Goal: Communication & Community: Answer question/provide support

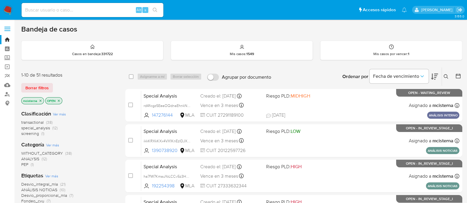
click at [97, 9] on input at bounding box center [93, 10] width 142 height 8
paste input "1113543074"
type input "1113543074"
click at [153, 11] on icon "search-icon" at bounding box center [155, 10] width 5 height 5
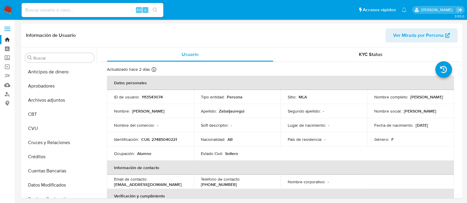
select select "10"
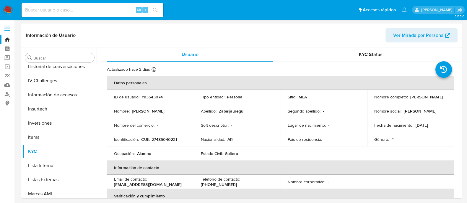
scroll to position [292, 0]
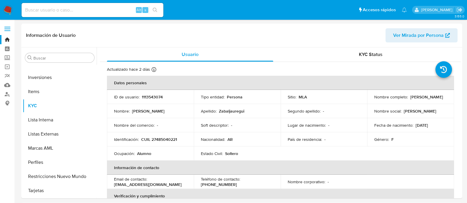
click at [130, 8] on input at bounding box center [93, 10] width 142 height 8
paste input "mUJFtknyeVMDhjyrXivq1kKT"
type input "mUJFtknyeVMDhjyrXivq1kKT"
click at [156, 8] on icon "search-icon" at bounding box center [155, 10] width 4 height 4
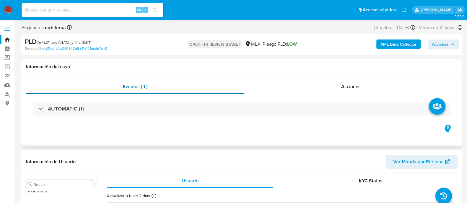
scroll to position [292, 0]
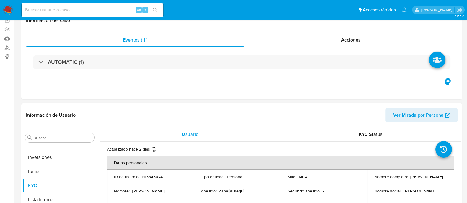
select select "10"
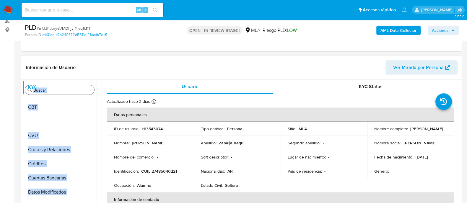
scroll to position [0, 0]
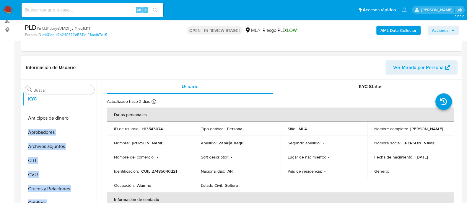
drag, startPoint x: 86, startPoint y: 138, endPoint x: 89, endPoint y: 99, distance: 38.5
click at [89, 99] on ul "Anticipos de dinero Aprobadores Archivos adjuntos CBT CVU Cruces y Relaciones C…" at bounding box center [60, 163] width 74 height 133
click at [119, 143] on p "Nombre :" at bounding box center [122, 142] width 16 height 5
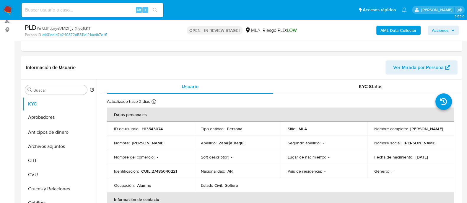
drag, startPoint x: 88, startPoint y: 133, endPoint x: 89, endPoint y: 118, distance: 14.8
click at [89, 118] on ul "KYC Anticipos de dinero Aprobadores Archivos adjuntos CBT CVU Cruces y Relacion…" at bounding box center [60, 163] width 74 height 133
click at [115, 123] on td "ID de usuario : 1113543074" at bounding box center [150, 129] width 87 height 14
drag, startPoint x: 89, startPoint y: 145, endPoint x: 89, endPoint y: 130, distance: 15.3
click at [89, 130] on ul "KYC Aprobadores Anticipos de dinero Archivos adjuntos CBT CVU Cruces y Relacion…" at bounding box center [60, 163] width 74 height 133
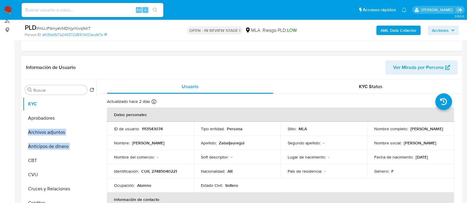
click at [122, 133] on td "ID de usuario : 1113543074" at bounding box center [150, 129] width 87 height 14
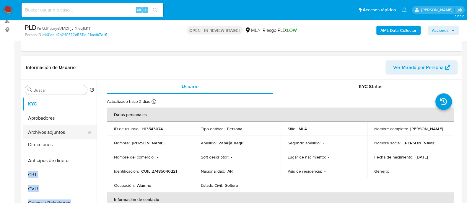
drag, startPoint x: 88, startPoint y: 185, endPoint x: 83, endPoint y: 144, distance: 41.3
click at [83, 144] on ul "KYC Aprobadores Archivos adjuntos Anticipos de dinero CBT CVU Cruces y Relacion…" at bounding box center [60, 163] width 74 height 133
click at [126, 144] on p "Nombre :" at bounding box center [122, 142] width 16 height 5
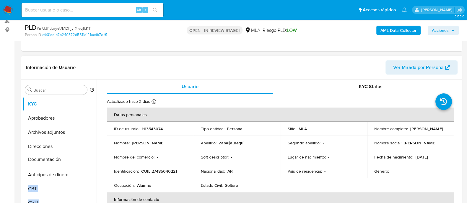
drag, startPoint x: 88, startPoint y: 141, endPoint x: 78, endPoint y: 160, distance: 21.9
click at [78, 160] on ul "KYC Aprobadores Archivos adjuntos Direcciones Anticipos de dinero CBT CVU Cruce…" at bounding box center [60, 163] width 74 height 133
click at [135, 151] on td "Nombre del comercio : -" at bounding box center [150, 157] width 87 height 14
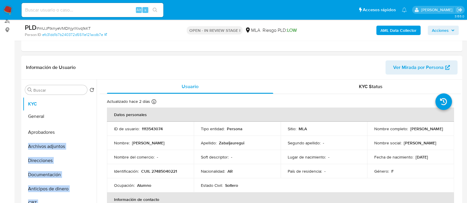
drag, startPoint x: 87, startPoint y: 167, endPoint x: 74, endPoint y: 115, distance: 53.9
click at [74, 115] on ul "KYC Aprobadores Archivos adjuntos Direcciones Documentación Anticipos de dinero…" at bounding box center [60, 163] width 74 height 133
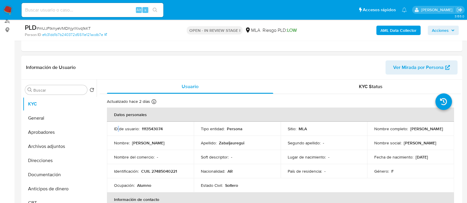
click at [118, 126] on p "ID de usuario :" at bounding box center [126, 128] width 25 height 5
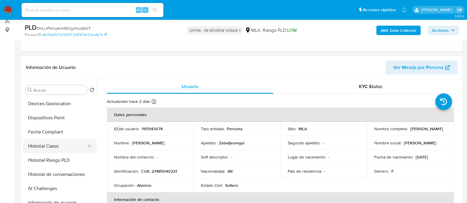
click at [88, 147] on icon at bounding box center [90, 146] width 4 height 2
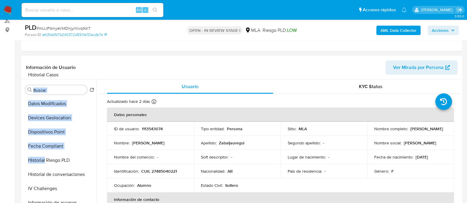
scroll to position [0, 0]
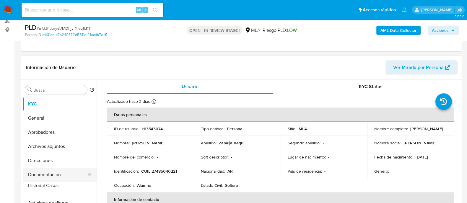
drag, startPoint x: 87, startPoint y: 147, endPoint x: 75, endPoint y: 187, distance: 41.9
click at [75, 187] on ul "KYC General Aprobadores Archivos adjuntos Direcciones Documentación Anticipos d…" at bounding box center [60, 163] width 74 height 133
click at [112, 173] on td "Identificación : CUIL 27485040221" at bounding box center [150, 171] width 87 height 14
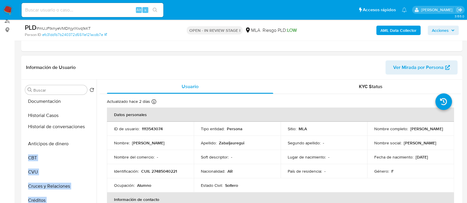
drag, startPoint x: 85, startPoint y: 138, endPoint x: 81, endPoint y: 128, distance: 11.3
click at [81, 128] on ul "KYC General Aprobadores Archivos adjuntos Direcciones Documentación Historial C…" at bounding box center [60, 163] width 74 height 133
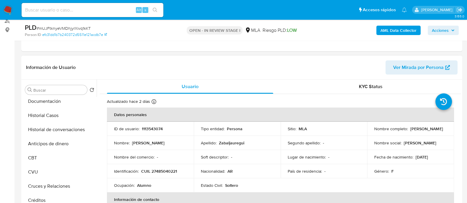
click at [125, 145] on p "Nombre :" at bounding box center [122, 142] width 16 height 5
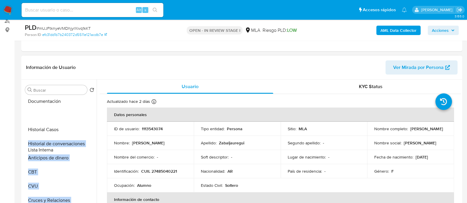
drag, startPoint x: 87, startPoint y: 184, endPoint x: 75, endPoint y: 149, distance: 37.2
click at [75, 149] on ul "KYC General Aprobadores Archivos adjuntos Direcciones Documentación Historial C…" at bounding box center [60, 163] width 74 height 133
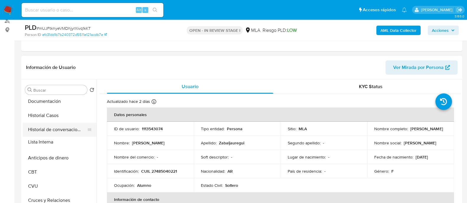
drag, startPoint x: 87, startPoint y: 114, endPoint x: 87, endPoint y: 141, distance: 27.2
click at [127, 145] on p "Nombre :" at bounding box center [122, 142] width 16 height 5
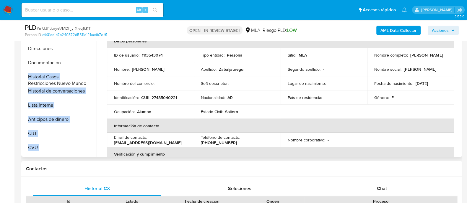
scroll to position [38, 0]
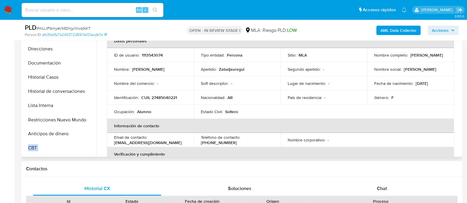
drag, startPoint x: 89, startPoint y: 133, endPoint x: 79, endPoint y: 119, distance: 17.6
click at [79, 119] on ul "KYC General Aprobadores Archivos adjuntos Direcciones Documentación Historial C…" at bounding box center [60, 89] width 74 height 133
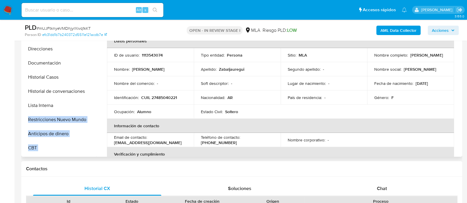
click at [141, 106] on td "Ocupación : Alumno" at bounding box center [150, 112] width 87 height 14
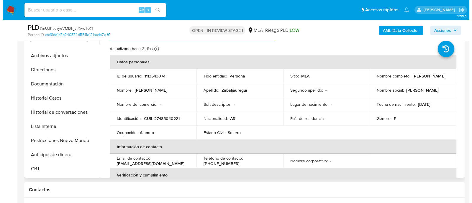
scroll to position [111, 0]
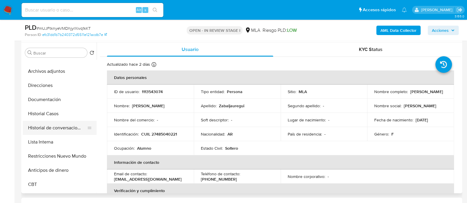
click at [58, 125] on button "Historial de conversaciones" at bounding box center [57, 128] width 69 height 14
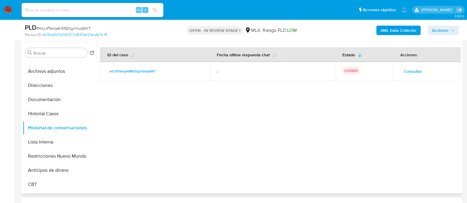
click at [406, 74] on span "Consultar" at bounding box center [413, 71] width 18 height 8
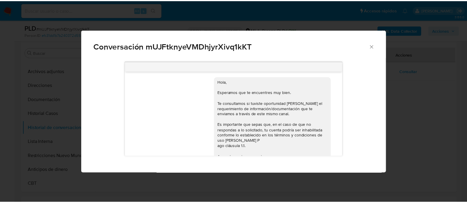
scroll to position [332, 0]
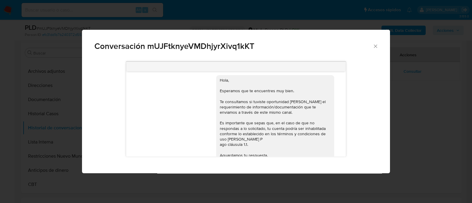
click at [372, 47] on span "Conversación mUJFtknyeVMDhjyrXivq1kKT" at bounding box center [233, 46] width 278 height 8
click at [378, 46] on icon "Cerrar" at bounding box center [376, 46] width 6 height 6
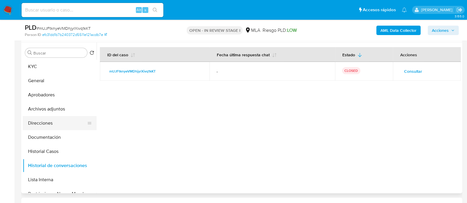
scroll to position [0, 0]
click at [56, 66] on button "KYC" at bounding box center [57, 67] width 69 height 14
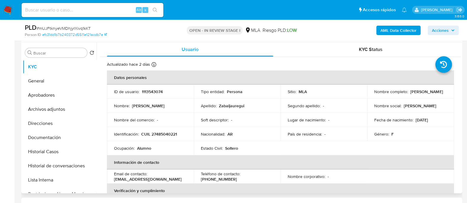
drag, startPoint x: 147, startPoint y: 180, endPoint x: 181, endPoint y: 180, distance: 33.6
click at [181, 180] on td "Email de contacto : zamirazabaljauregui@gmail.com" at bounding box center [150, 177] width 87 height 14
copy p "[EMAIL_ADDRESS][DOMAIN_NAME]"
click at [105, 7] on input at bounding box center [93, 10] width 142 height 8
paste input "359265212"
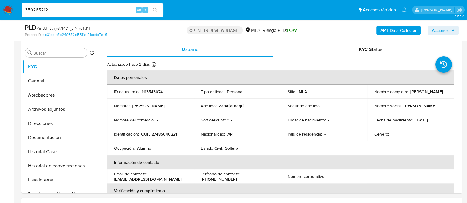
type input "359265212"
click at [155, 8] on icon "search-icon" at bounding box center [155, 10] width 5 height 5
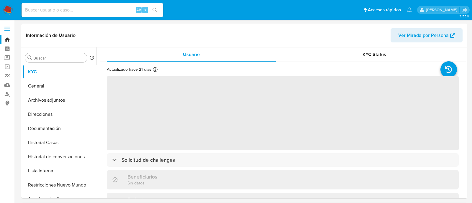
select select "10"
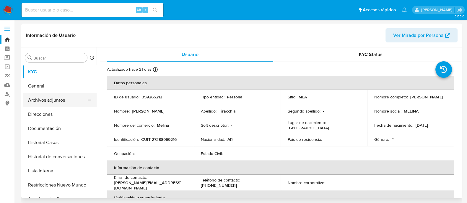
click at [67, 98] on button "Archivos adjuntos" at bounding box center [57, 100] width 69 height 14
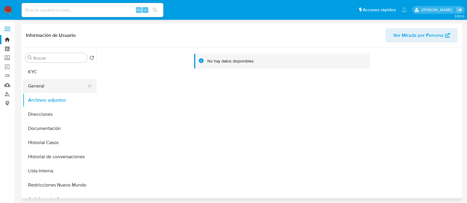
click at [46, 88] on button "General" at bounding box center [57, 86] width 69 height 14
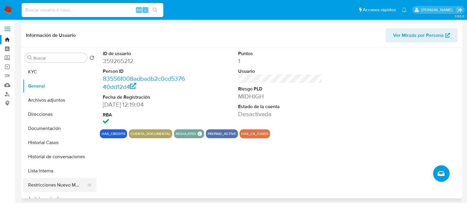
click at [75, 183] on button "Restricciones Nuevo Mundo" at bounding box center [57, 185] width 69 height 14
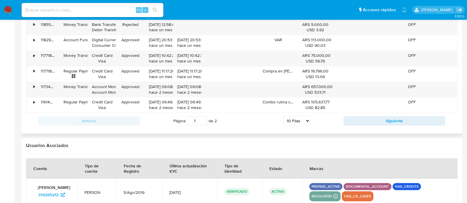
scroll to position [721, 0]
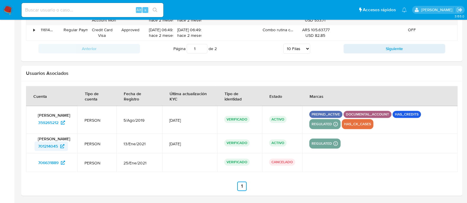
click at [48, 147] on span "701214045" at bounding box center [48, 146] width 20 height 9
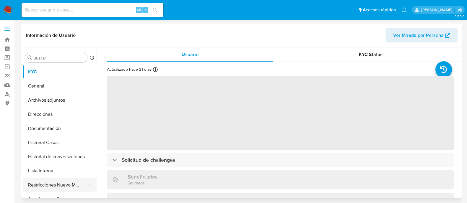
click at [65, 188] on button "Restricciones Nuevo Mundo" at bounding box center [57, 185] width 69 height 14
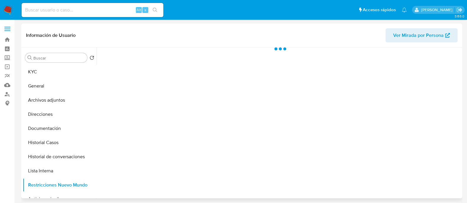
select select "10"
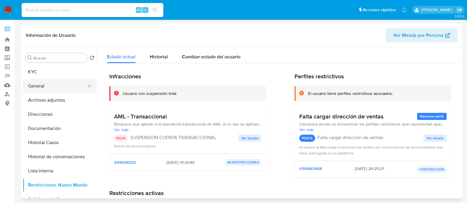
click at [72, 87] on button "General" at bounding box center [57, 86] width 69 height 14
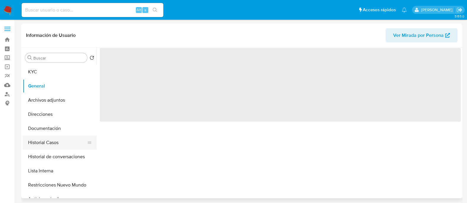
click at [69, 140] on button "Historial Casos" at bounding box center [57, 143] width 69 height 14
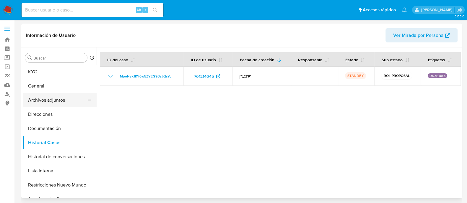
drag, startPoint x: 56, startPoint y: 99, endPoint x: 69, endPoint y: 97, distance: 12.6
click at [56, 99] on button "Archivos adjuntos" at bounding box center [57, 100] width 69 height 14
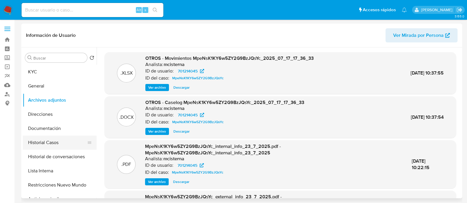
click at [50, 146] on button "Historial Casos" at bounding box center [57, 143] width 69 height 14
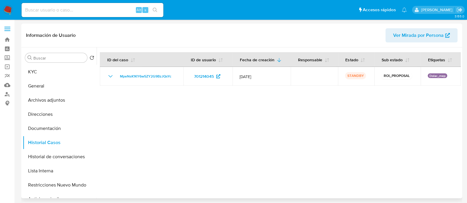
drag, startPoint x: 179, startPoint y: 78, endPoint x: 169, endPoint y: 120, distance: 43.3
click at [117, 78] on td "MpeNsK1KY6w5ZY2G9BzJQsYc" at bounding box center [142, 76] width 84 height 19
click at [119, 12] on input at bounding box center [93, 10] width 142 height 8
paste input "2OlCM78D1SnAnHxUogyr4OlF"
type input "2OlCM78D1SnAnHxUogyr4OlF"
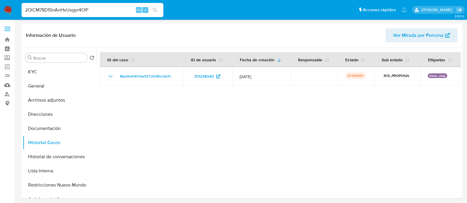
click at [153, 12] on icon "search-icon" at bounding box center [155, 10] width 5 height 5
click at [152, 9] on button "search-icon" at bounding box center [155, 10] width 12 height 8
click at [150, 9] on button "search-icon" at bounding box center [155, 10] width 12 height 8
click at [157, 8] on icon "search-icon" at bounding box center [155, 10] width 5 height 5
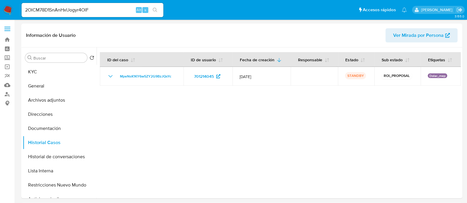
click at [117, 10] on input "2OlCM78D1SnAnHxUogyr4OlF" at bounding box center [93, 10] width 142 height 8
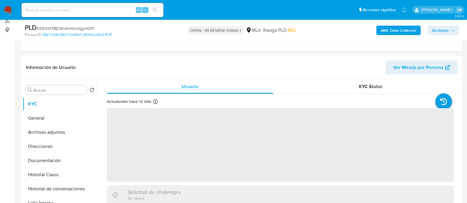
scroll to position [73, 0]
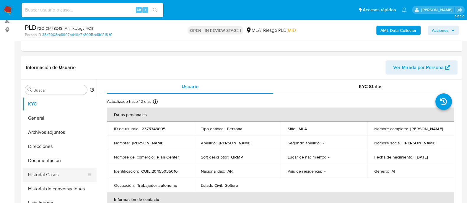
select select "10"
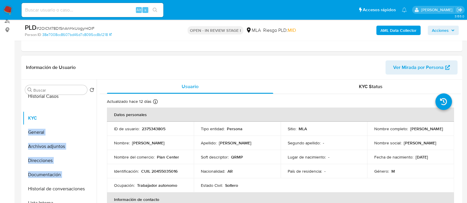
drag, startPoint x: 89, startPoint y: 173, endPoint x: 82, endPoint y: 94, distance: 79.1
click at [82, 94] on div "Buscar Volver al orden por defecto KYC General Archivos adjuntos Direcciones Do…" at bounding box center [60, 156] width 74 height 150
click at [73, 105] on button "Historial Casos" at bounding box center [57, 104] width 69 height 14
click at [65, 101] on button "Historial Casos" at bounding box center [57, 104] width 69 height 14
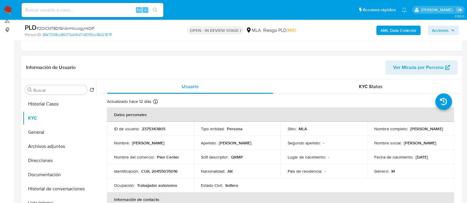
click at [169, 164] on td "Identificación : CUIL 20455035016" at bounding box center [150, 171] width 87 height 14
click at [71, 102] on button "Historial Casos" at bounding box center [57, 104] width 69 height 14
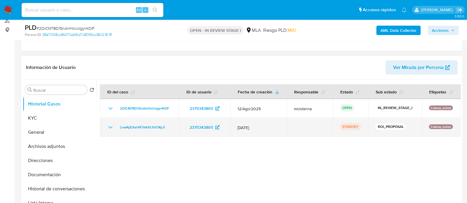
drag, startPoint x: 169, startPoint y: 128, endPoint x: 114, endPoint y: 129, distance: 54.3
click at [114, 129] on div "LnwKyEXeHRTeKA1JfxTiKyJI" at bounding box center [139, 127] width 65 height 7
click at [140, 127] on span "LnwKyEXeHRTeKA1JfxTiKyJI" at bounding box center [142, 127] width 45 height 7
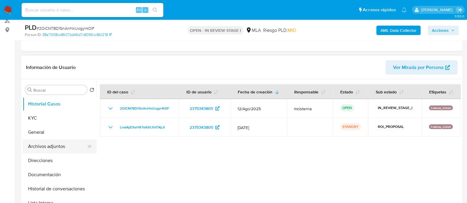
click at [74, 145] on button "Archivos adjuntos" at bounding box center [57, 147] width 69 height 14
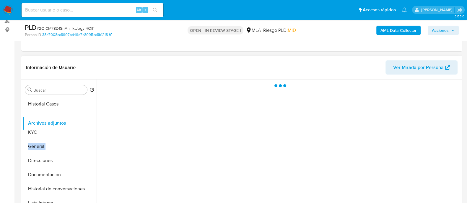
drag, startPoint x: 86, startPoint y: 146, endPoint x: 88, endPoint y: 115, distance: 31.4
click at [88, 115] on ul "Historial Casos KYC General Archivos adjuntos Direcciones Documentación Histori…" at bounding box center [60, 163] width 74 height 133
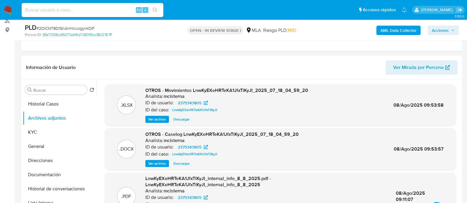
click at [94, 15] on div "Alt s" at bounding box center [93, 10] width 142 height 14
click at [94, 12] on input at bounding box center [93, 10] width 142 height 8
paste input "FPy4uCdt5666all6b1f55KZ1"
type input "FPy4uCdt5666all6b1f55KZ1"
click at [161, 10] on button "search-icon" at bounding box center [155, 10] width 12 height 8
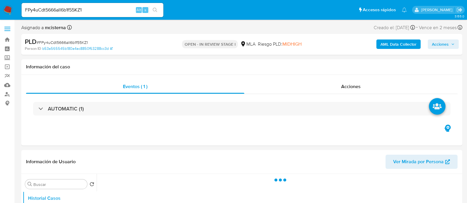
scroll to position [73, 0]
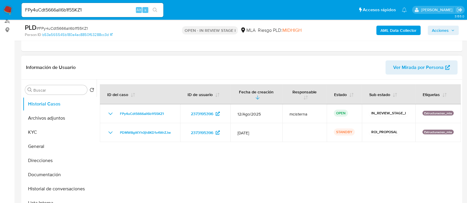
select select "10"
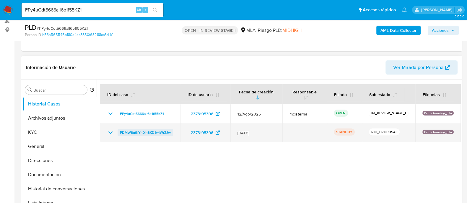
drag, startPoint x: 172, startPoint y: 136, endPoint x: 117, endPoint y: 130, distance: 55.6
click at [117, 130] on td "PDMW8gtKYh0jh8KD1v4WrZJw" at bounding box center [140, 132] width 80 height 19
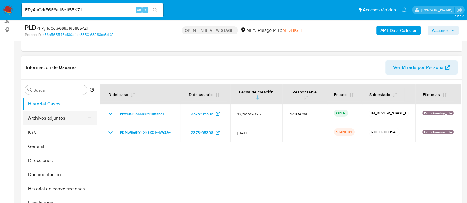
click at [57, 117] on button "Archivos adjuntos" at bounding box center [57, 118] width 69 height 14
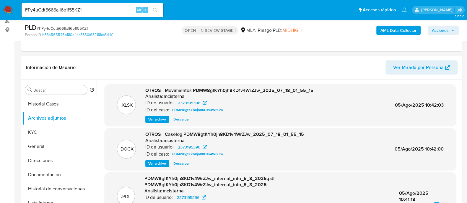
click at [112, 6] on div "FPy4uCdt5666all6b1f55KZ1 Alt s" at bounding box center [93, 10] width 142 height 14
click at [106, 11] on input "FPy4uCdt5666all6b1f55KZ1" at bounding box center [93, 10] width 142 height 8
paste input "ElulP5EwP9LQPWBHRPycvk3p"
type input "ElulP5EwP9LQPWBHRPycvk3p"
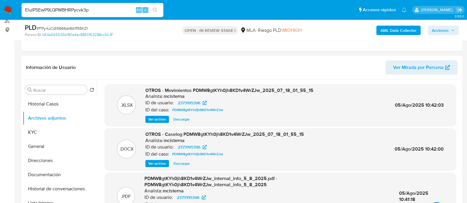
click at [159, 11] on button "search-icon" at bounding box center [155, 10] width 12 height 8
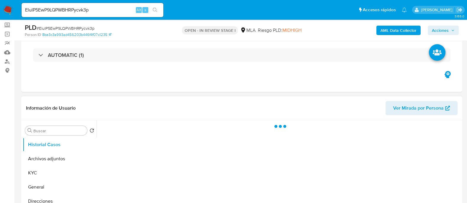
scroll to position [73, 0]
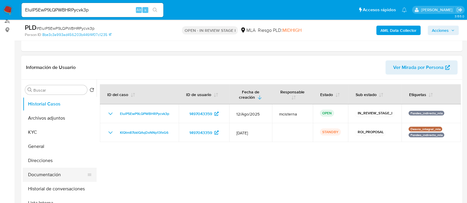
select select "10"
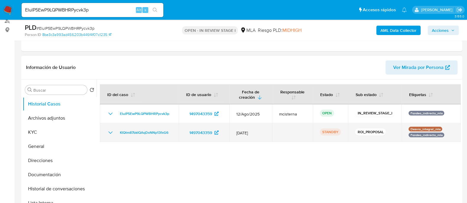
drag, startPoint x: 174, startPoint y: 131, endPoint x: 114, endPoint y: 133, distance: 59.9
click at [114, 133] on td "KlQtm87bklQAqDxNNp13fxG6" at bounding box center [139, 132] width 79 height 19
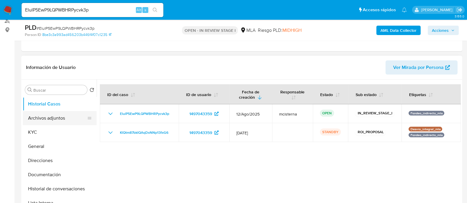
click at [76, 115] on button "Archivos adjuntos" at bounding box center [57, 118] width 69 height 14
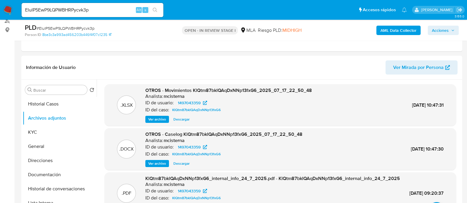
click at [83, 13] on input "ElulP5EwP9LQPWBHRPycvk3p" at bounding box center [93, 10] width 142 height 8
paste input "zFOQuaJkv0kevMihH6dJlkoZ"
type input "zFOQuaJkv0kevMihH6dJlkoZ"
click at [157, 11] on button "search-icon" at bounding box center [155, 10] width 12 height 8
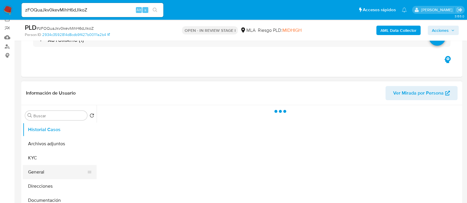
scroll to position [73, 0]
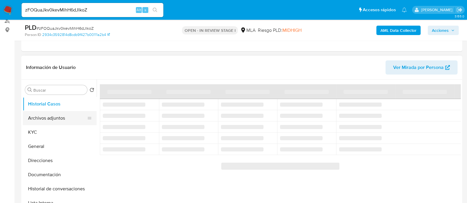
select select "10"
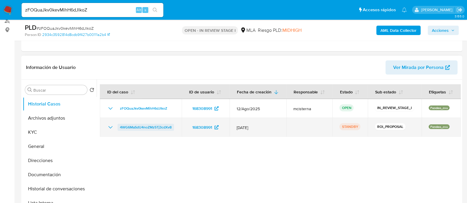
drag, startPoint x: 152, startPoint y: 127, endPoint x: 117, endPoint y: 128, distance: 35.1
click at [117, 128] on td "4WG6MaSdU4noZMz5Tj3cdXv8" at bounding box center [141, 127] width 82 height 19
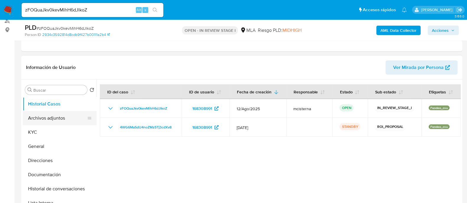
click at [59, 115] on button "Archivos adjuntos" at bounding box center [57, 118] width 69 height 14
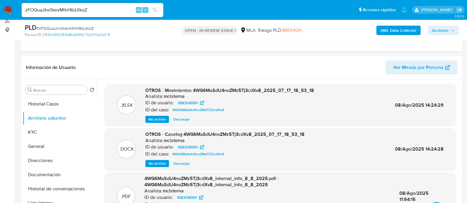
click at [120, 11] on input "zFOQuaJkv0kevMihH6dJlkoZ" at bounding box center [93, 10] width 142 height 8
paste input "173178030"
type input "173178030"
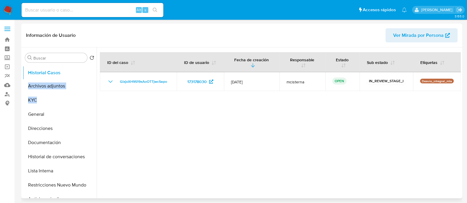
select select "10"
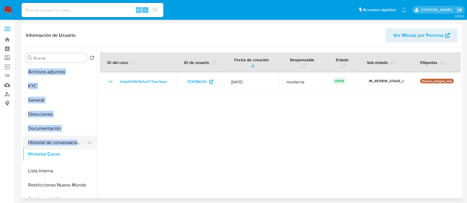
drag, startPoint x: 89, startPoint y: 71, endPoint x: 81, endPoint y: 153, distance: 82.7
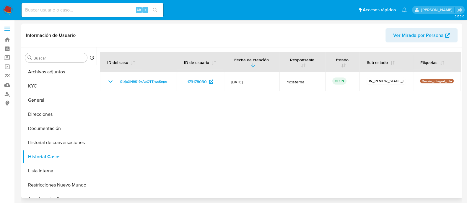
click at [112, 97] on div at bounding box center [279, 123] width 364 height 151
drag, startPoint x: 87, startPoint y: 71, endPoint x: 84, endPoint y: 103, distance: 32.6
click at [127, 110] on div at bounding box center [279, 123] width 364 height 151
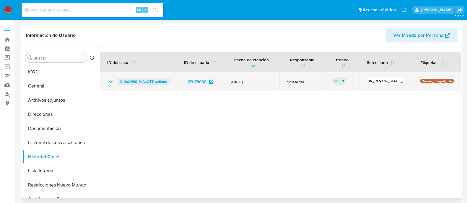
click at [139, 80] on span "GixjxXH9S19xAoOTTjwcSepo" at bounding box center [143, 81] width 47 height 7
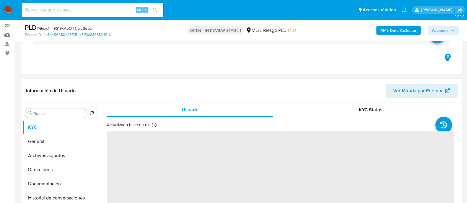
scroll to position [73, 0]
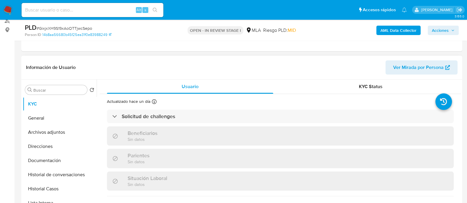
select select "10"
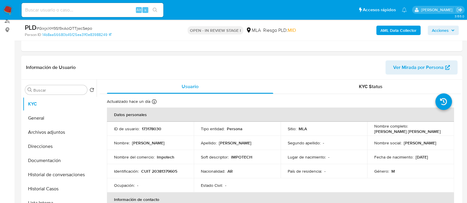
click at [151, 133] on td "ID de usuario : 173178030" at bounding box center [150, 129] width 87 height 14
click at [151, 128] on p "173178030" at bounding box center [151, 128] width 19 height 5
copy p "173178030"
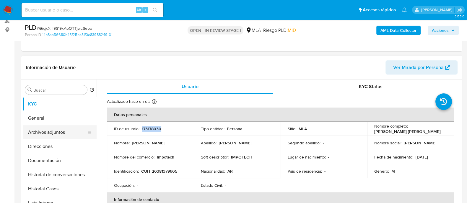
click at [71, 135] on button "Archivos adjuntos" at bounding box center [57, 132] width 69 height 14
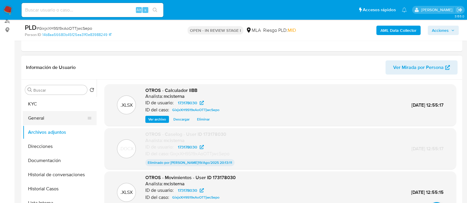
click at [60, 122] on button "General" at bounding box center [57, 118] width 69 height 14
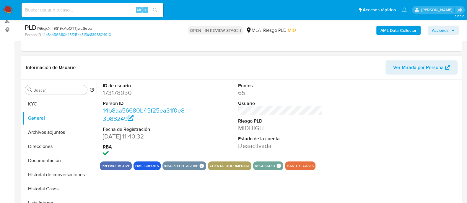
click at [122, 92] on dd "173178030" at bounding box center [145, 93] width 84 height 8
copy dd "173178030"
drag, startPoint x: 186, startPoint y: 120, endPoint x: 152, endPoint y: 52, distance: 75.8
click at [186, 120] on dd "14b8aa56680b45f25ea31f0e83988249" at bounding box center [145, 115] width 84 height 17
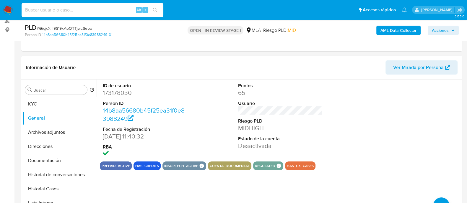
click at [130, 8] on input at bounding box center [93, 10] width 142 height 8
paste input "4tCdhpsqGQmMmCvbICoR5jF7"
type input "4tCdhpsqGQmMmCvbICoR5jF7"
click at [159, 9] on button "search-icon" at bounding box center [155, 10] width 12 height 8
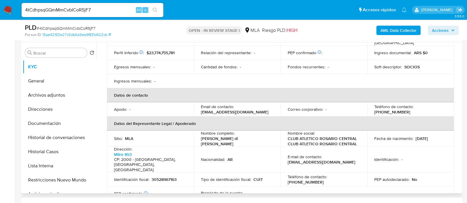
scroll to position [308, 0]
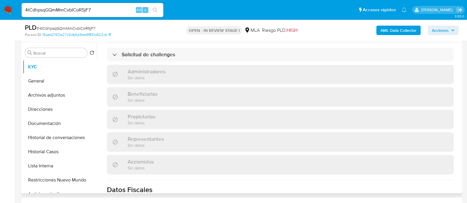
select select "10"
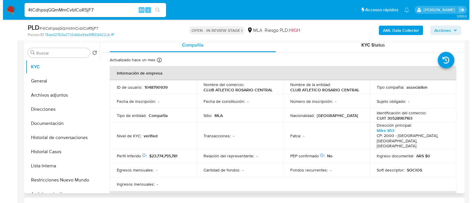
scroll to position [0, 0]
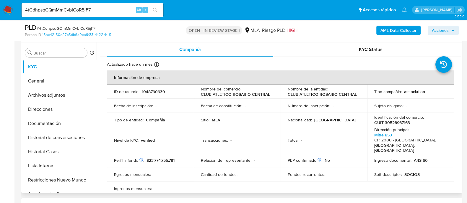
click at [151, 88] on td "ID de usuario : 1048790939" at bounding box center [150, 92] width 87 height 14
click at [151, 92] on p "1048790939" at bounding box center [153, 91] width 23 height 5
copy p "1048790939"
click at [64, 99] on button "Archivos adjuntos" at bounding box center [57, 95] width 69 height 14
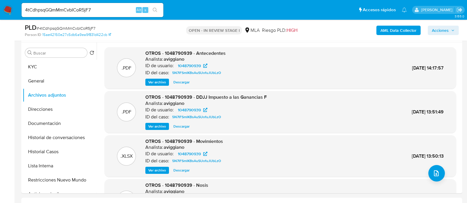
click at [398, 29] on b "AML Data Collector" at bounding box center [398, 30] width 36 height 9
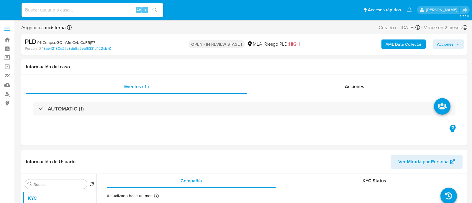
select select "10"
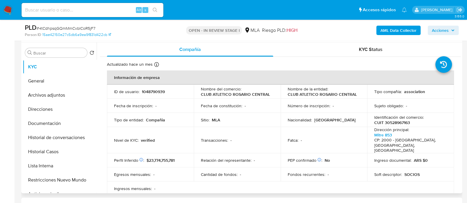
scroll to position [73, 0]
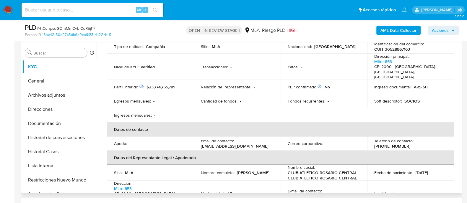
click at [410, 144] on p "(341) 3871102" at bounding box center [392, 146] width 36 height 5
click at [410, 144] on p "[PHONE_NUMBER]" at bounding box center [392, 146] width 36 height 5
copy p "3871102"
drag, startPoint x: 198, startPoint y: 143, endPoint x: 293, endPoint y: 142, distance: 95.3
click at [293, 142] on tr "Apodo : - Email de contacto : mercadopagoc@rosariocentral.com Correo corporativ…" at bounding box center [280, 144] width 347 height 14
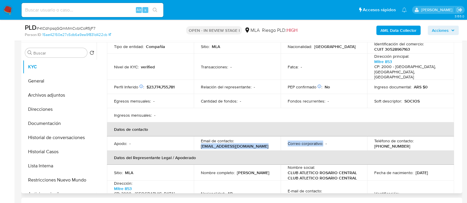
click at [252, 144] on p "[EMAIL_ADDRESS][DOMAIN_NAME]" at bounding box center [235, 146] width 68 height 5
drag, startPoint x: 199, startPoint y: 142, endPoint x: 266, endPoint y: 141, distance: 67.0
click at [266, 141] on td "Email de contacto : mercadopagoc@rosariocentral.com" at bounding box center [237, 144] width 87 height 14
copy p "[EMAIL_ADDRESS][DOMAIN_NAME]"
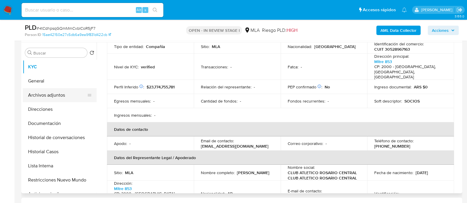
click at [73, 94] on button "Archivos adjuntos" at bounding box center [57, 95] width 69 height 14
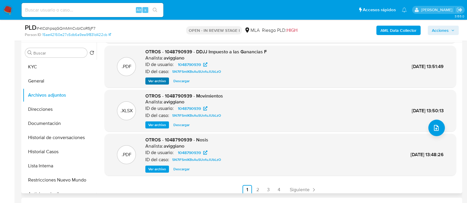
scroll to position [50, 0]
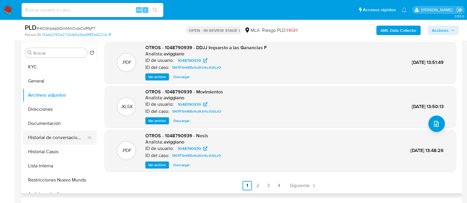
drag, startPoint x: 43, startPoint y: 149, endPoint x: 63, endPoint y: 144, distance: 20.8
click at [43, 150] on button "Historial Casos" at bounding box center [60, 152] width 74 height 14
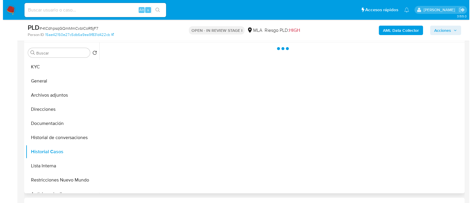
scroll to position [0, 0]
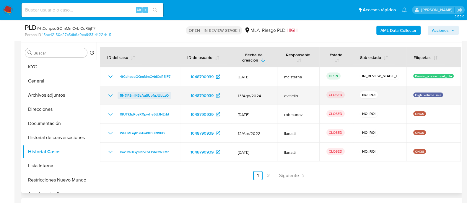
click at [142, 92] on span "5N7lFSmlKBsAuSUofuJUbLzO" at bounding box center [144, 95] width 49 height 7
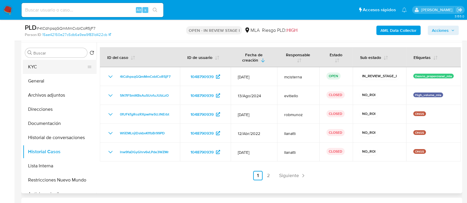
click at [77, 65] on button "KYC" at bounding box center [57, 67] width 69 height 14
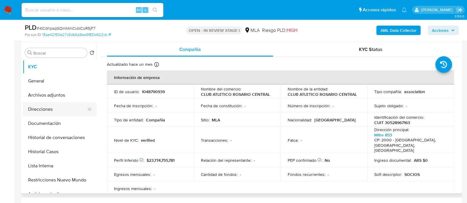
click at [73, 108] on button "Direcciones" at bounding box center [57, 109] width 69 height 14
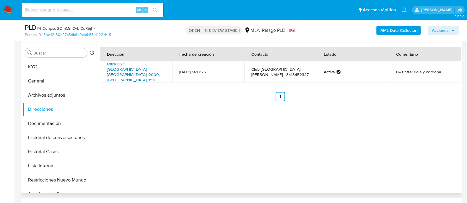
click at [128, 68] on link "Mitre 853, Rosario, Santa Fe, 2000, Argentina 853" at bounding box center [133, 72] width 53 height 22
click at [71, 67] on button "KYC" at bounding box center [57, 67] width 69 height 14
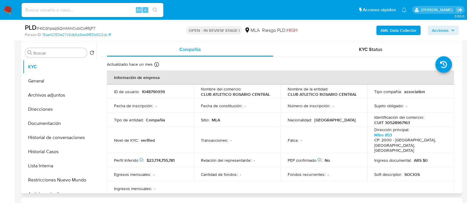
click at [314, 96] on p "CLUB ATLETICO ROSARIO CENTRAL" at bounding box center [321, 94] width 69 height 5
click at [285, 96] on td "Nombre de la entidad : CLUB ATLETICO ROSARIO CENTRAL" at bounding box center [323, 92] width 87 height 14
drag, startPoint x: 288, startPoint y: 95, endPoint x: 357, endPoint y: 94, distance: 69.4
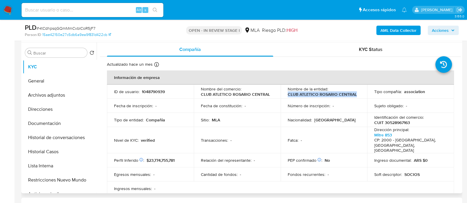
click at [357, 94] on td "Nombre de la entidad : CLUB ATLETICO ROSARIO CENTRAL" at bounding box center [323, 92] width 87 height 14
copy p "CLUB ATLETICO ROSARIO CENTRAL"
click at [51, 91] on button "Archivos adjuntos" at bounding box center [60, 95] width 74 height 14
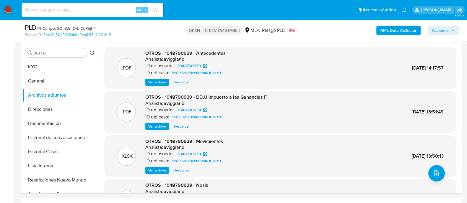
click at [399, 26] on b "AML Data Collector" at bounding box center [398, 30] width 36 height 9
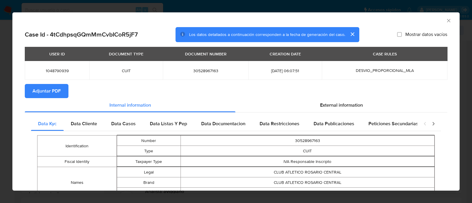
click at [46, 96] on span "Adjuntar PDF" at bounding box center [46, 91] width 28 height 13
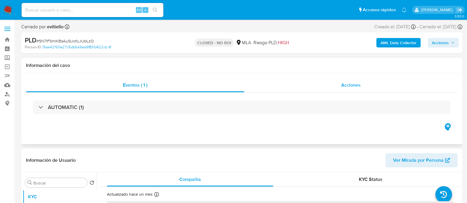
click at [337, 85] on div "Acciones" at bounding box center [350, 85] width 213 height 14
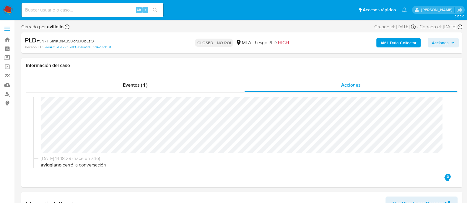
select select "10"
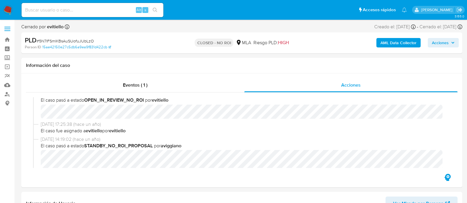
scroll to position [37, 0]
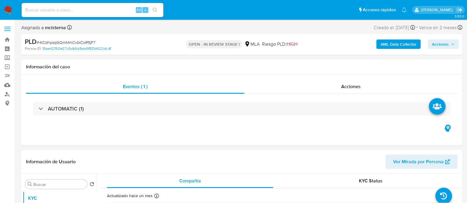
select select "10"
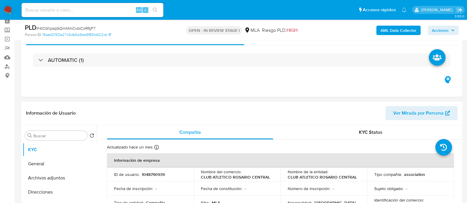
scroll to position [73, 0]
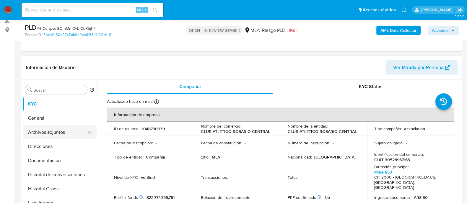
click at [63, 129] on button "Archivos adjuntos" at bounding box center [57, 132] width 69 height 14
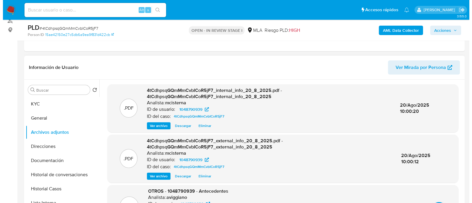
scroll to position [37, 0]
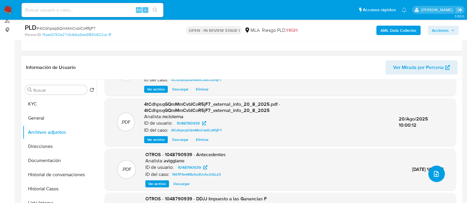
click at [429, 171] on button "upload-file" at bounding box center [436, 174] width 17 height 17
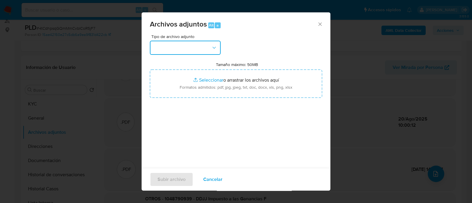
click at [173, 54] on button "button" at bounding box center [185, 48] width 71 height 14
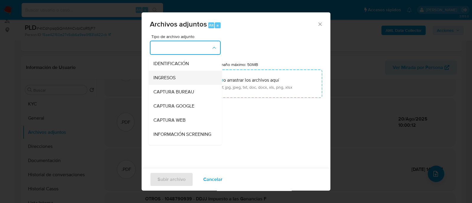
click at [172, 77] on span "INGRESOS" at bounding box center [164, 78] width 22 height 6
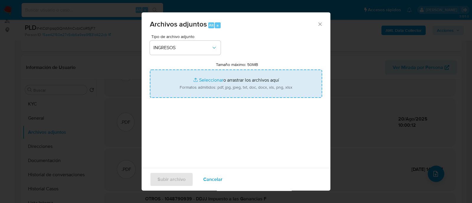
type input "C:\fakepath\Informe_del_auditor__8f81b312e9a8e8a464e238e2d19fd69775d84366.pdf"
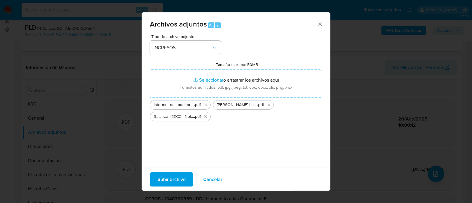
click at [169, 179] on span "Subir archivo" at bounding box center [172, 179] width 28 height 13
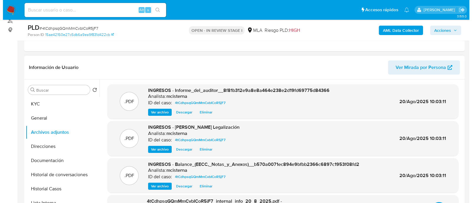
scroll to position [35, 0]
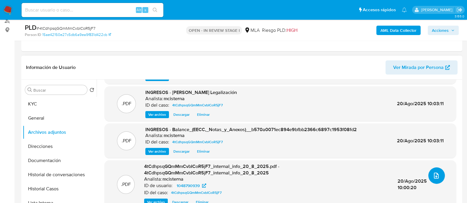
click at [438, 176] on button "upload-file" at bounding box center [436, 176] width 17 height 17
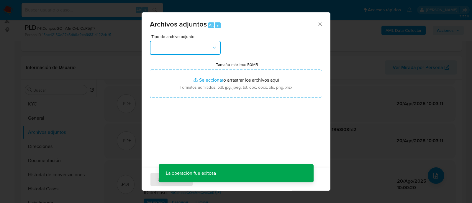
click at [198, 45] on button "button" at bounding box center [185, 48] width 71 height 14
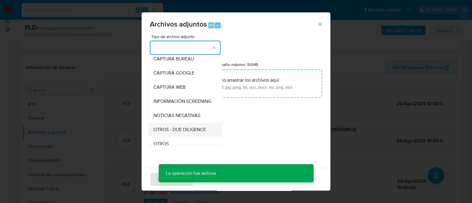
scroll to position [73, 0]
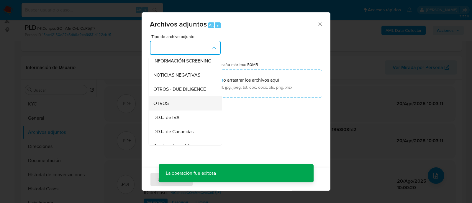
click at [184, 108] on div "OTROS" at bounding box center [183, 104] width 60 height 14
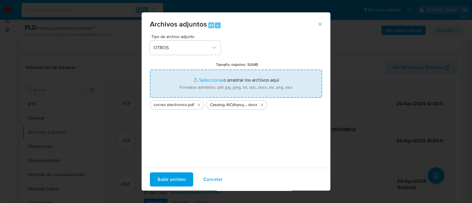
type input "C:\fakepath\Movimientos 4tCdhpsqGQmMmCvbICoR5jF7_2025_07_17_18_15_28.xlsx"
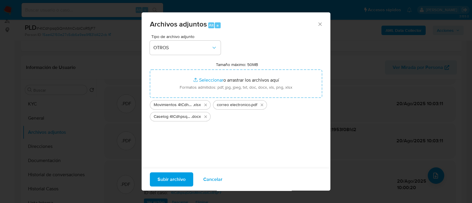
click at [166, 174] on span "Subir archivo" at bounding box center [172, 179] width 28 height 13
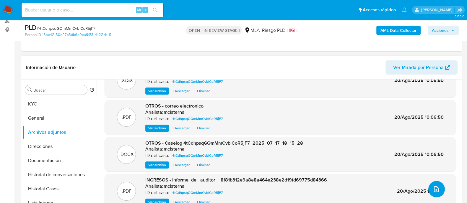
scroll to position [0, 0]
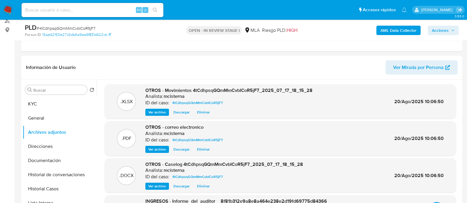
click at [436, 30] on span "Acciones" at bounding box center [439, 30] width 17 height 9
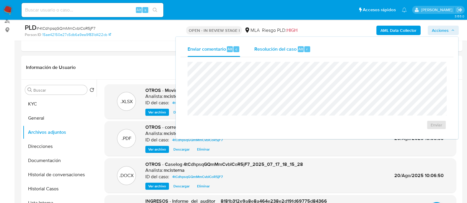
click at [294, 55] on div "Resolución del caso Alt r" at bounding box center [282, 49] width 56 height 15
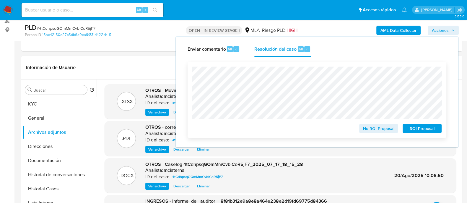
click at [372, 130] on span "No ROI Proposal" at bounding box center [378, 129] width 31 height 8
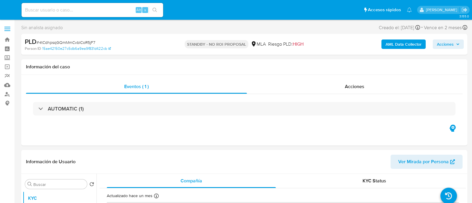
select select "10"
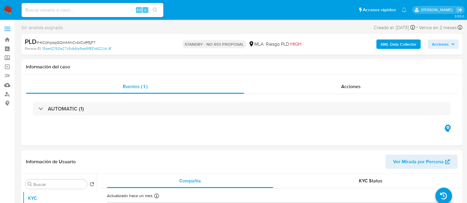
click at [102, 13] on input at bounding box center [93, 10] width 142 height 8
paste input "mUJFtknyeVMDhjyrXivq1kKT"
type input "mUJFtknyeVMDhjyrXivq1kKT"
click at [163, 6] on div "mUJFtknyeVMDhjyrXivq1kKT Alt s" at bounding box center [93, 10] width 142 height 14
click at [156, 8] on icon "search-icon" at bounding box center [155, 10] width 5 height 5
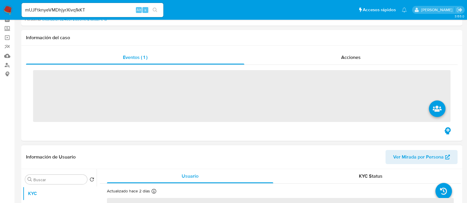
scroll to position [147, 0]
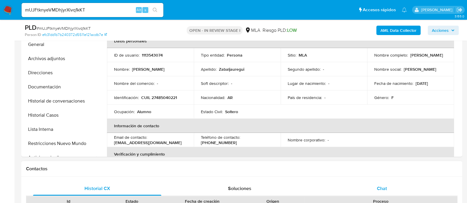
click at [389, 190] on div "Chat" at bounding box center [382, 189] width 128 height 14
select select "10"
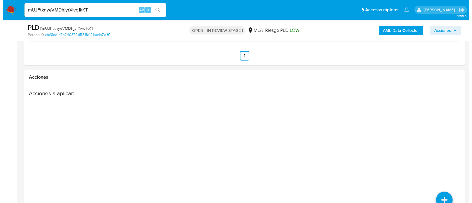
scroll to position [1075, 0]
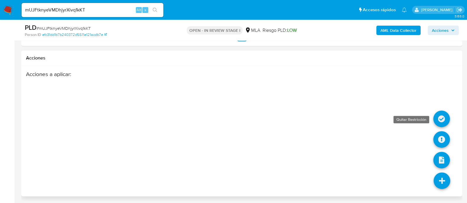
click at [441, 115] on icon at bounding box center [441, 119] width 17 height 17
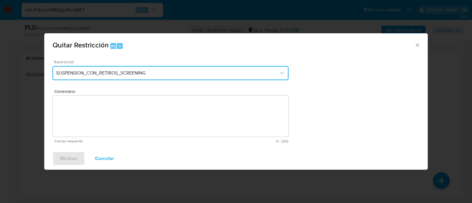
click at [169, 74] on span "SUSPENSION_CON_RETIROS_SCREENING" at bounding box center [167, 73] width 223 height 6
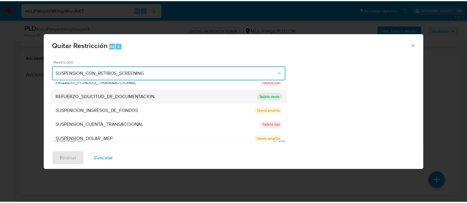
scroll to position [125, 0]
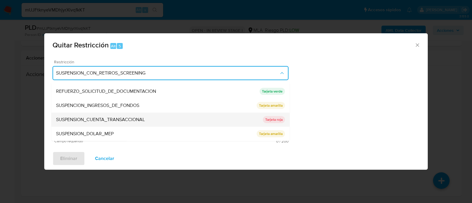
click at [132, 121] on span "SUSPENSION_CUENTA_TRANSACCIONAL" at bounding box center [100, 120] width 89 height 6
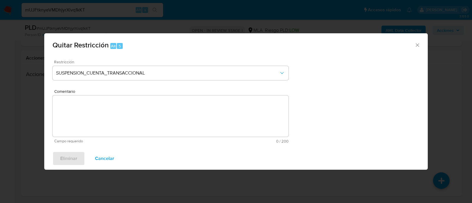
click at [146, 118] on div "Comentario Campo requerido 0 / 200 200 caracteres restantes" at bounding box center [171, 116] width 236 height 54
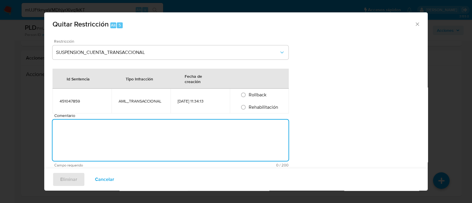
click at [149, 137] on textarea "Comentario" at bounding box center [171, 140] width 236 height 41
type textarea "AML"
click at [260, 107] on span "Rehabilitación" at bounding box center [264, 107] width 30 height 7
click at [248, 107] on input "Rehabilitación" at bounding box center [243, 107] width 9 height 9
radio input "true"
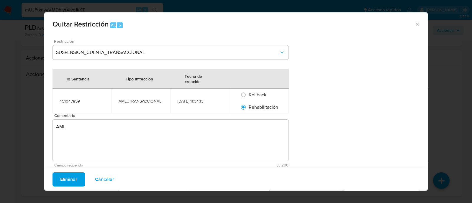
click at [64, 182] on span "Eliminar" at bounding box center [68, 179] width 17 height 13
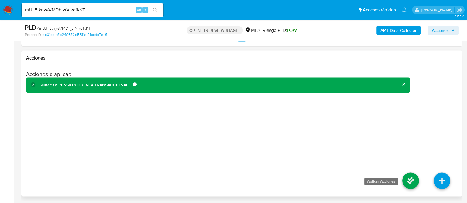
click at [408, 182] on icon at bounding box center [410, 181] width 17 height 17
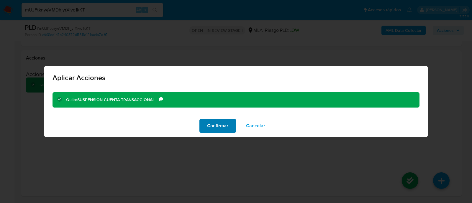
click at [219, 126] on span "Confirmar" at bounding box center [217, 126] width 21 height 13
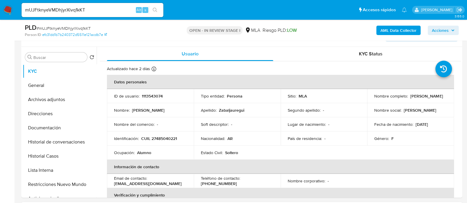
scroll to position [42, 0]
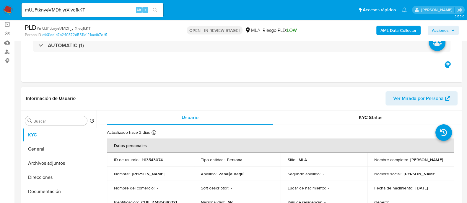
click at [154, 160] on p "1113543074" at bounding box center [152, 159] width 21 height 5
copy p "1113543074"
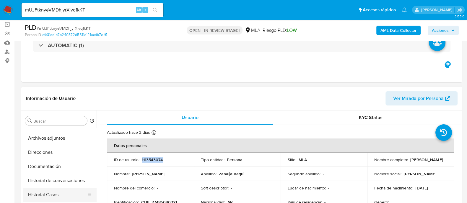
scroll to position [37, 0]
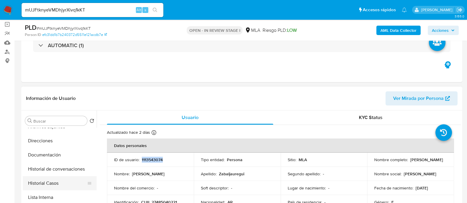
click at [55, 181] on button "Historial Casos" at bounding box center [57, 183] width 69 height 14
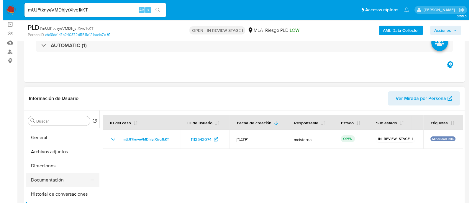
scroll to position [0, 0]
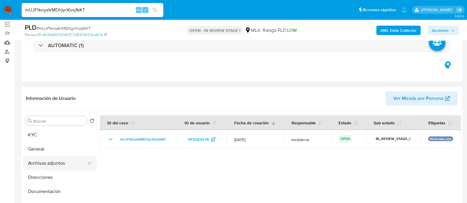
drag, startPoint x: 66, startPoint y: 161, endPoint x: 84, endPoint y: 157, distance: 18.2
click at [66, 161] on button "Archivos adjuntos" at bounding box center [57, 163] width 69 height 14
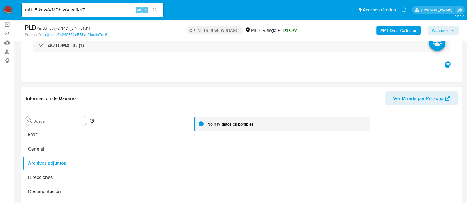
click at [384, 32] on b "AML Data Collector" at bounding box center [398, 30] width 36 height 9
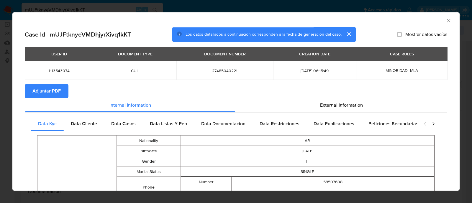
click at [40, 88] on span "Adjuntar PDF" at bounding box center [46, 91] width 28 height 13
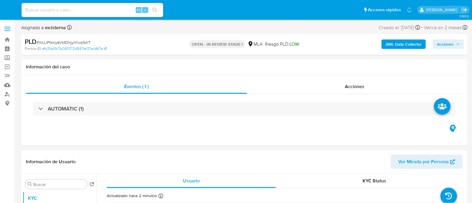
select select "10"
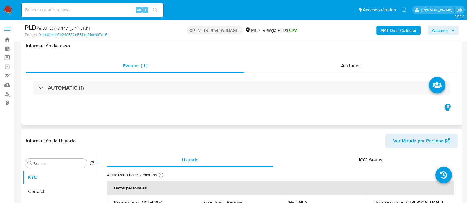
scroll to position [111, 0]
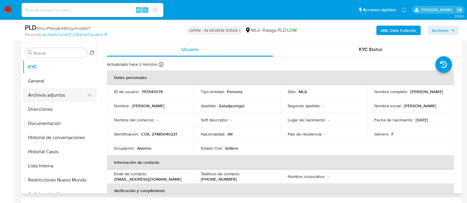
click at [63, 95] on button "Archivos adjuntos" at bounding box center [57, 95] width 69 height 14
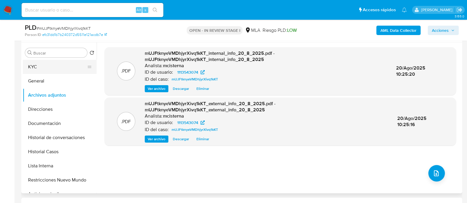
click at [56, 65] on button "KYC" at bounding box center [57, 67] width 69 height 14
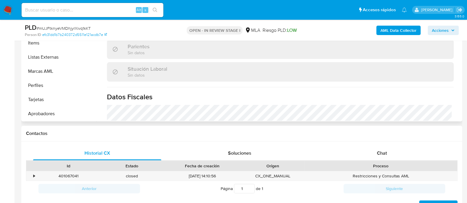
scroll to position [184, 0]
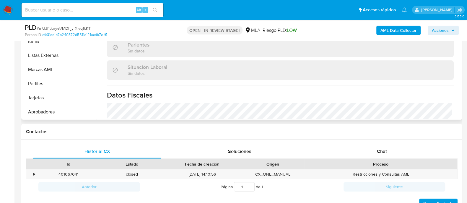
click at [58, 110] on button "Aprobadores" at bounding box center [60, 112] width 74 height 14
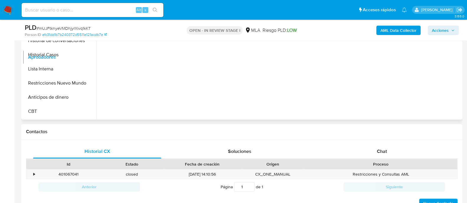
scroll to position [0, 0]
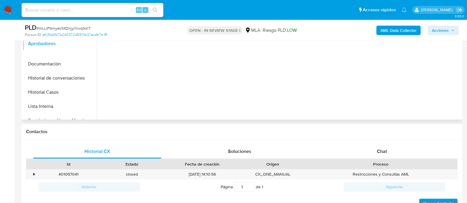
drag, startPoint x: 87, startPoint y: 110, endPoint x: 91, endPoint y: 42, distance: 68.3
click at [91, 42] on ul "KYC General Archivos adjuntos Direcciones Documentación Historial de conversaci…" at bounding box center [60, 52] width 74 height 133
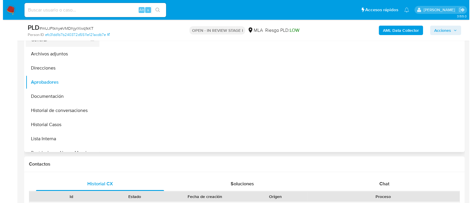
scroll to position [111, 0]
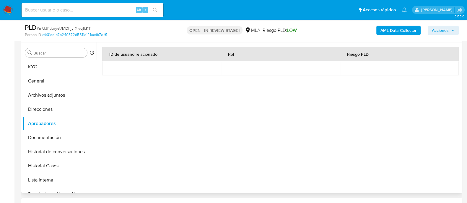
click at [118, 122] on div "ID de usuario relacionado Rol Riesgo PLD" at bounding box center [280, 103] width 356 height 112
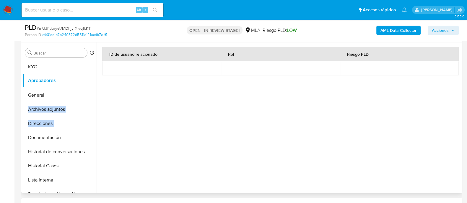
drag, startPoint x: 86, startPoint y: 125, endPoint x: 86, endPoint y: 80, distance: 44.3
click at [86, 80] on ul "KYC General Archivos adjuntos Direcciones Aprobadores Documentación Historial d…" at bounding box center [60, 126] width 74 height 133
click at [76, 77] on button "Aprobadores" at bounding box center [57, 81] width 69 height 14
click at [151, 89] on div "ID de usuario relacionado Rol Riesgo PLD" at bounding box center [280, 103] width 356 height 112
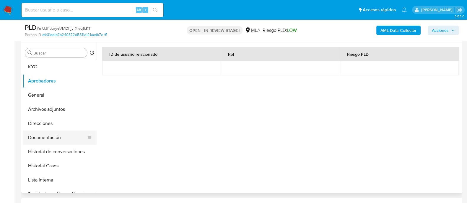
click at [83, 138] on button "Documentación" at bounding box center [57, 138] width 69 height 14
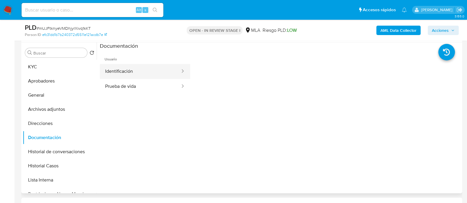
click at [138, 78] on button "Identificación" at bounding box center [140, 71] width 81 height 15
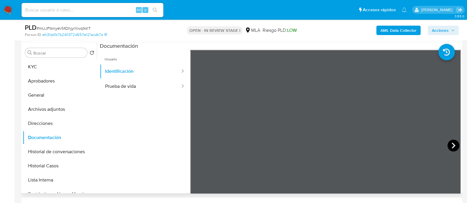
click at [448, 146] on icon at bounding box center [453, 146] width 12 height 12
click at [68, 156] on button "Historial de conversaciones" at bounding box center [57, 152] width 69 height 14
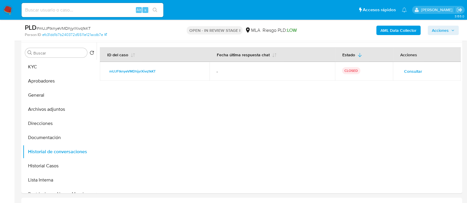
click at [405, 74] on span "Consultar" at bounding box center [413, 71] width 18 height 8
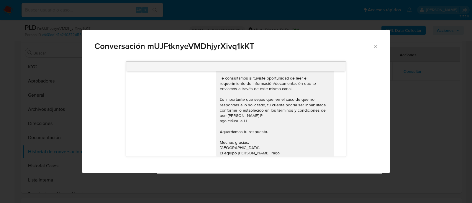
scroll to position [342, 0]
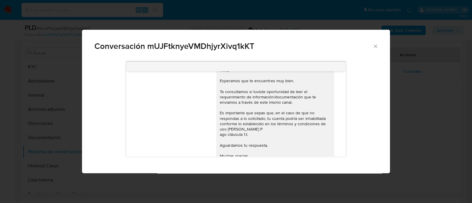
click at [372, 42] on div "Conversación mUJFtknyeVMDhjyrXivq1kKT" at bounding box center [236, 44] width 308 height 28
click at [373, 47] on div "Conversación mUJFtknyeVMDhjyrXivq1kKT" at bounding box center [236, 44] width 308 height 28
click at [376, 46] on icon "Cerrar" at bounding box center [376, 46] width 6 height 6
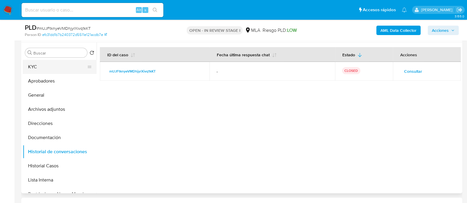
click at [41, 68] on button "KYC" at bounding box center [57, 67] width 69 height 14
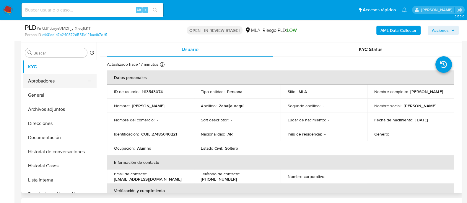
drag, startPoint x: 46, startPoint y: 111, endPoint x: 86, endPoint y: 86, distance: 46.9
click at [47, 111] on button "Archivos adjuntos" at bounding box center [60, 109] width 74 height 14
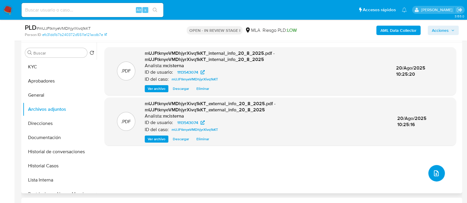
click at [433, 178] on button "upload-file" at bounding box center [436, 173] width 17 height 17
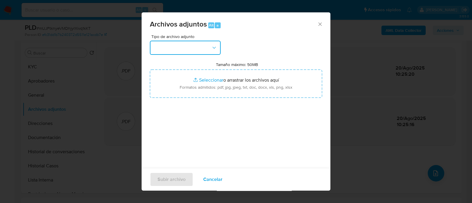
click at [183, 47] on button "button" at bounding box center [185, 48] width 71 height 14
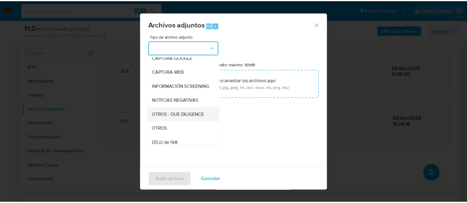
scroll to position [73, 0]
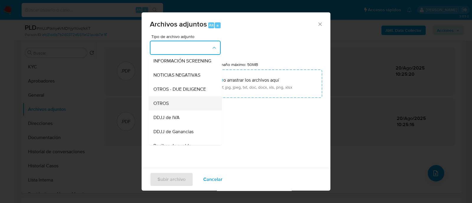
click at [187, 106] on div "OTROS" at bounding box center [183, 104] width 60 height 14
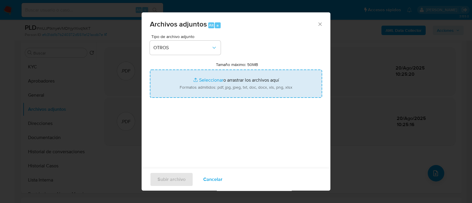
type input "C:\fakepath\Caselog mUJFtknyeVMDhjyrXivq1kKT_2025_07_17_17_57_21.docx"
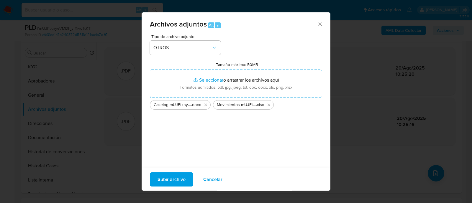
click at [174, 179] on span "Subir archivo" at bounding box center [172, 179] width 28 height 13
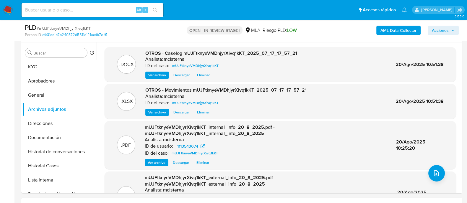
click at [445, 31] on span "Acciones" at bounding box center [439, 30] width 17 height 9
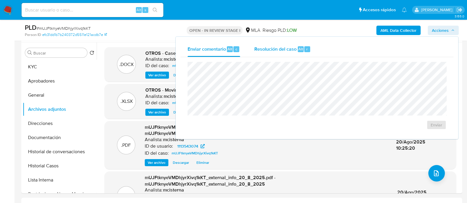
click at [283, 47] on span "Resolución del caso" at bounding box center [275, 48] width 42 height 7
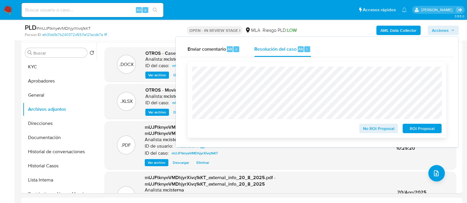
click at [366, 126] on span "No ROI Proposal" at bounding box center [378, 129] width 31 height 8
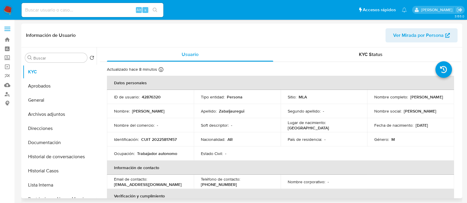
select select "10"
click at [156, 142] on p "CUIT 20225817457" at bounding box center [158, 139] width 35 height 5
click at [161, 139] on p "CUIT 20225817457" at bounding box center [158, 139] width 35 height 5
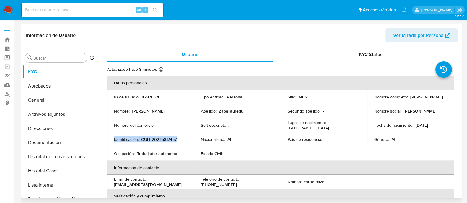
click at [161, 139] on p "CUIT 20225817457" at bounding box center [158, 139] width 35 height 5
click at [163, 139] on p "CUIT 20225817457" at bounding box center [158, 139] width 35 height 5
copy p "20225817457"
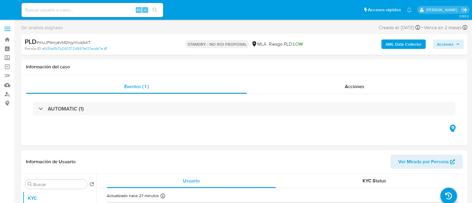
select select "10"
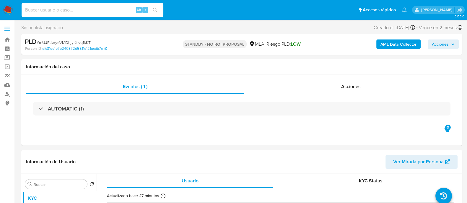
click at [93, 10] on input at bounding box center [93, 10] width 142 height 8
paste input "CcRDTVHHzLyi0RDGoqufat36"
type input "CcRDTVHHzLyi0RDGoqufat36"
click at [155, 10] on icon "search-icon" at bounding box center [155, 10] width 5 height 5
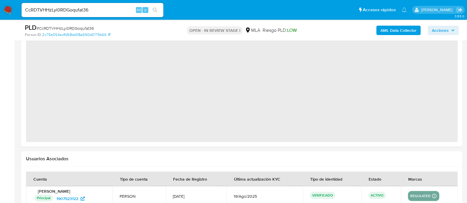
select select "10"
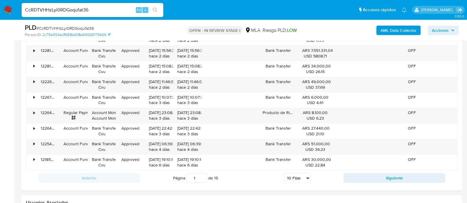
scroll to position [706, 0]
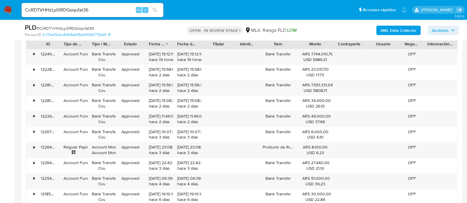
click at [120, 12] on input "CcRDTVHHzLyi0RDGoqufat36" at bounding box center [93, 10] width 142 height 8
paste input "2OlCM78D1SnAnHxUogyr4OlF"
type input "2OlCM78D1SnAnHxUogyr4OlF"
click at [156, 9] on icon "search-icon" at bounding box center [155, 10] width 5 height 5
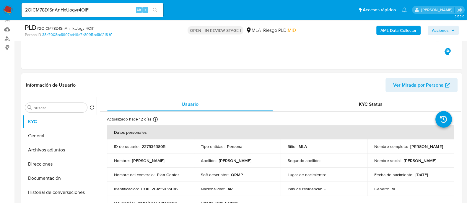
scroll to position [111, 0]
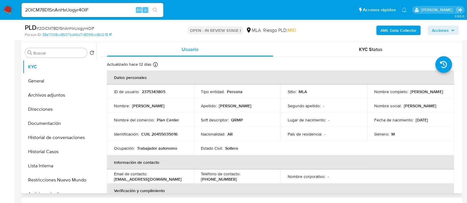
select select "10"
click at [166, 90] on div "ID de usuario : 2375343805" at bounding box center [150, 91] width 73 height 5
click at [164, 91] on p "2375343805" at bounding box center [154, 91] width 24 height 5
click at [155, 91] on p "2375343805" at bounding box center [154, 91] width 24 height 5
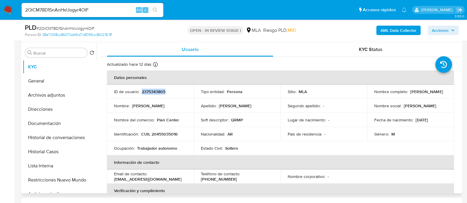
click at [155, 91] on p "2375343805" at bounding box center [154, 91] width 24 height 5
copy p "2375343805"
click at [61, 97] on button "Archivos adjuntos" at bounding box center [57, 95] width 69 height 14
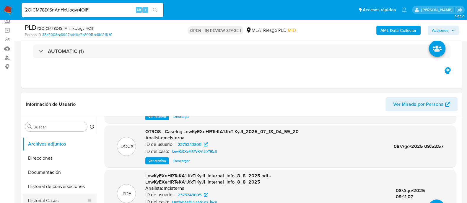
scroll to position [37, 0]
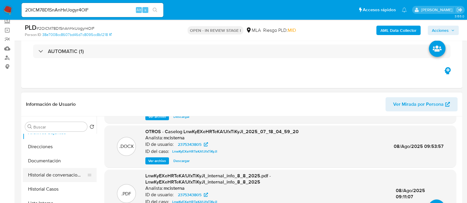
drag, startPoint x: 72, startPoint y: 184, endPoint x: 79, endPoint y: 169, distance: 16.4
click at [72, 184] on button "Historial Casos" at bounding box center [60, 189] width 74 height 14
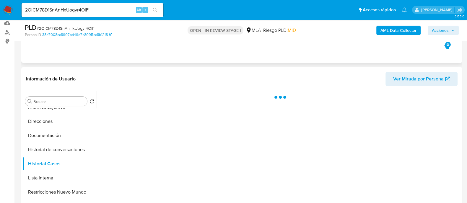
scroll to position [73, 0]
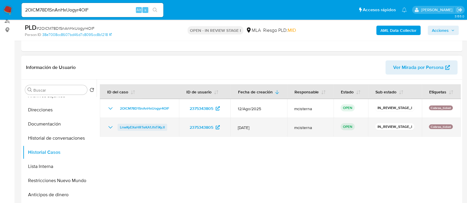
click at [152, 128] on span "LnwKyEXeHRTeKA1JfxTiKyJI" at bounding box center [142, 127] width 45 height 7
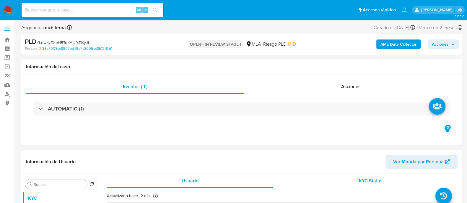
select select "10"
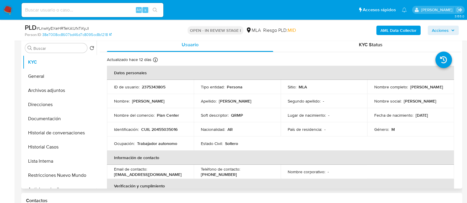
scroll to position [147, 0]
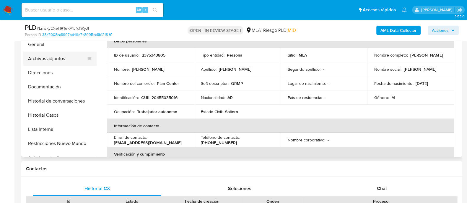
click at [66, 59] on button "Archivos adjuntos" at bounding box center [57, 59] width 69 height 14
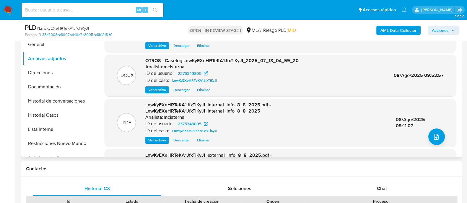
click at [198, 91] on span "Eliminar" at bounding box center [203, 90] width 13 height 6
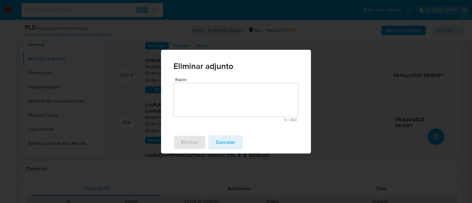
click at [236, 95] on textarea "Razón" at bounding box center [236, 100] width 125 height 34
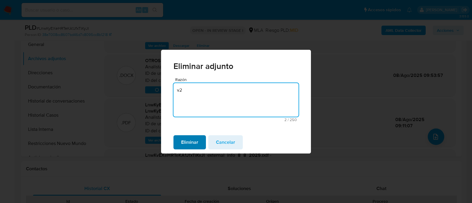
type textarea "v2"
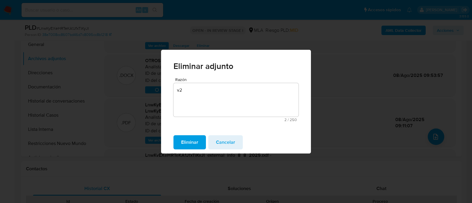
click at [189, 138] on span "Eliminar" at bounding box center [189, 142] width 17 height 13
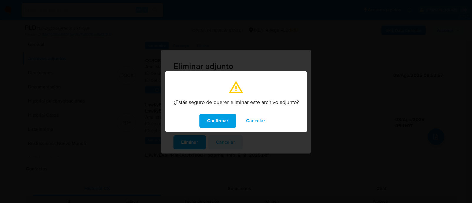
click at [224, 120] on span "Confirmar" at bounding box center [217, 121] width 21 height 13
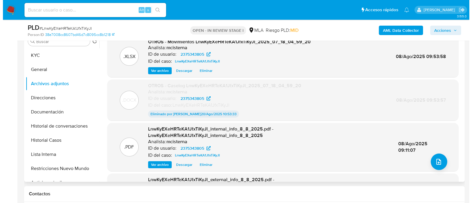
scroll to position [111, 0]
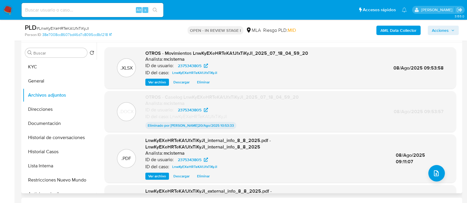
click at [199, 83] on span "Eliminar" at bounding box center [203, 82] width 13 height 6
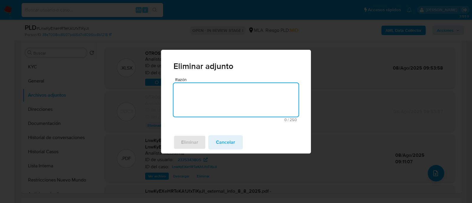
click at [213, 104] on textarea "Razón" at bounding box center [236, 100] width 125 height 34
type textarea "v2"
click at [202, 146] on button "Eliminar" at bounding box center [190, 142] width 32 height 14
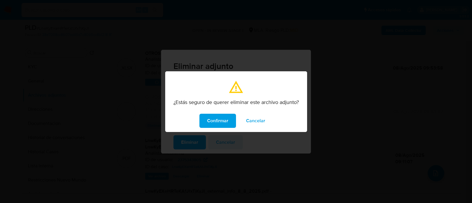
drag, startPoint x: 222, startPoint y: 127, endPoint x: 218, endPoint y: 124, distance: 5.6
click at [221, 126] on span "Confirmar" at bounding box center [217, 121] width 21 height 13
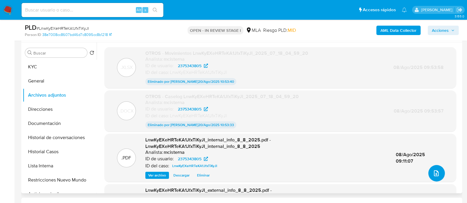
click at [434, 174] on icon "upload-file" at bounding box center [436, 174] width 5 height 6
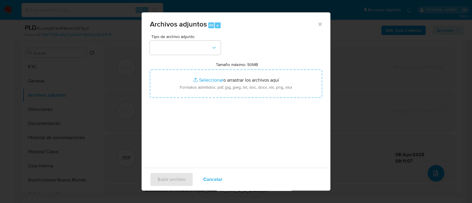
click at [199, 44] on button "button" at bounding box center [185, 48] width 71 height 14
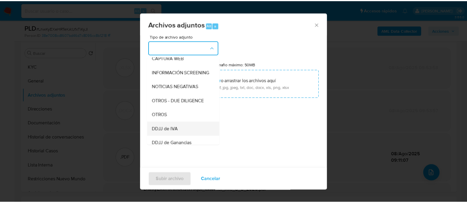
scroll to position [73, 0]
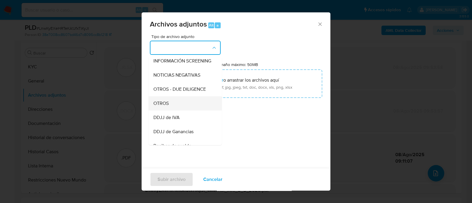
click at [172, 107] on div "OTROS" at bounding box center [183, 104] width 60 height 14
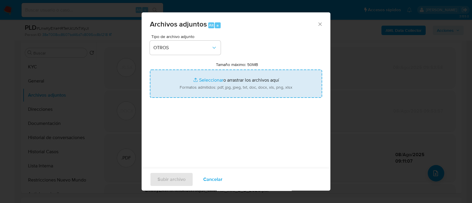
type input "C:\fakepath\Caselog 2OlCM78D1SnAnHxUogyr4OlF_2025_08_18_14_16_56.docx"
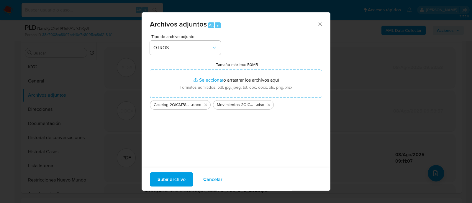
click at [183, 177] on span "Subir archivo" at bounding box center [172, 179] width 28 height 13
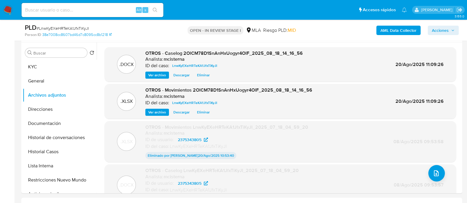
drag, startPoint x: 449, startPoint y: 34, endPoint x: 437, endPoint y: 33, distance: 11.5
click at [449, 33] on span "Acciones" at bounding box center [442, 30] width 23 height 8
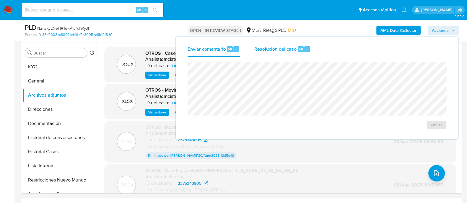
click at [292, 51] on span "Resolución del caso" at bounding box center [275, 48] width 42 height 7
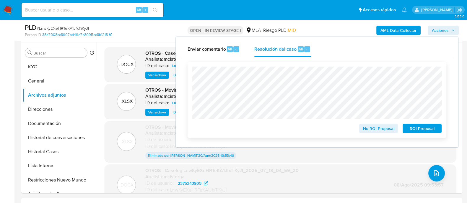
click at [419, 131] on span "ROI Proposal" at bounding box center [421, 129] width 31 height 8
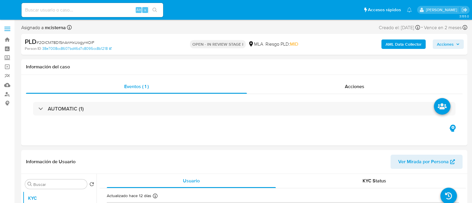
select select "10"
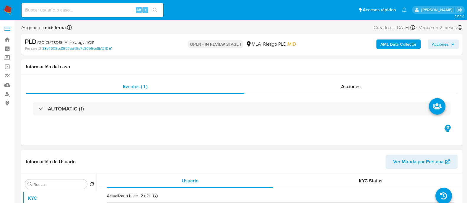
click at [437, 45] on span "Acciones" at bounding box center [439, 44] width 17 height 9
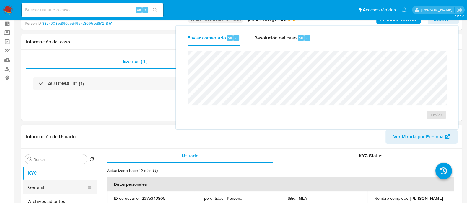
scroll to position [37, 0]
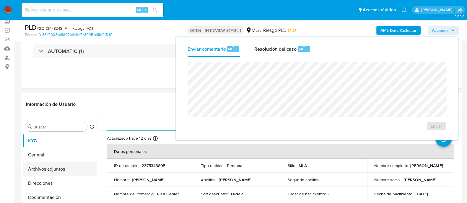
click at [78, 169] on button "Archivos adjuntos" at bounding box center [57, 169] width 69 height 14
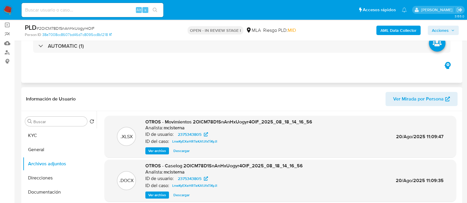
scroll to position [111, 0]
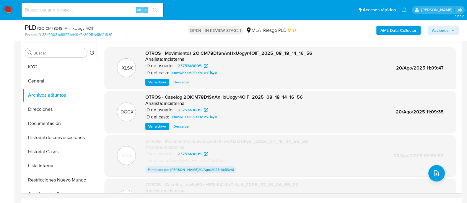
click at [453, 27] on span "Acciones" at bounding box center [442, 30] width 23 height 8
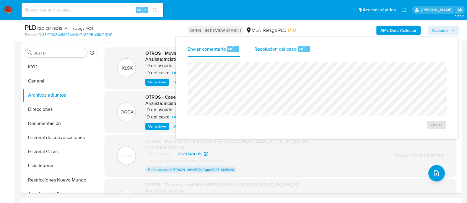
click at [287, 48] on span "Resolución del caso" at bounding box center [275, 48] width 42 height 7
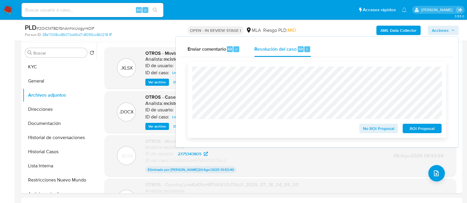
click at [419, 131] on span "ROI Proposal" at bounding box center [421, 129] width 31 height 8
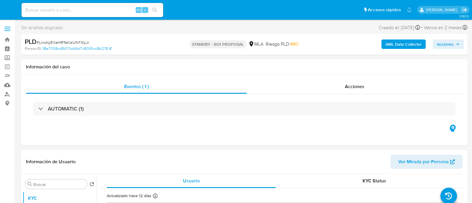
select select "10"
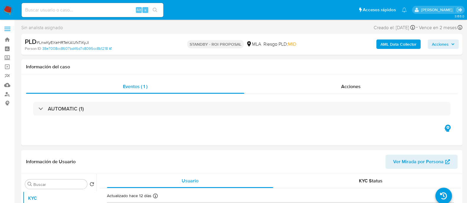
click at [94, 10] on input at bounding box center [93, 10] width 142 height 8
paste input "MpeNsK1KY6w5ZY2G9BzJQsYc"
type input "MpeNsK1KY6w5ZY2G9BzJQsYc"
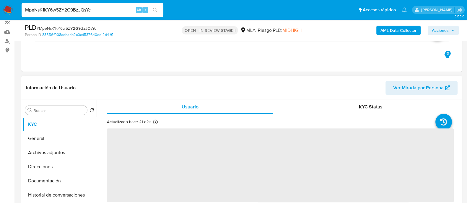
scroll to position [73, 0]
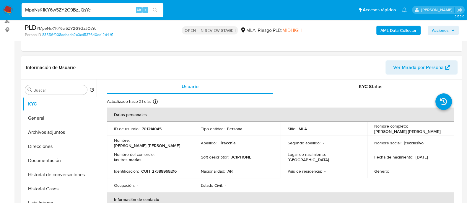
select select "10"
click at [158, 127] on p "701214045" at bounding box center [152, 128] width 20 height 5
copy p "701214045"
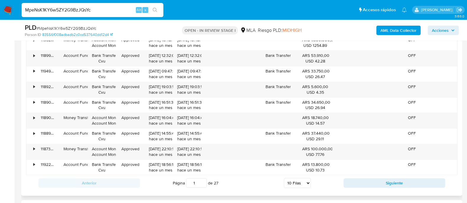
scroll to position [848, 0]
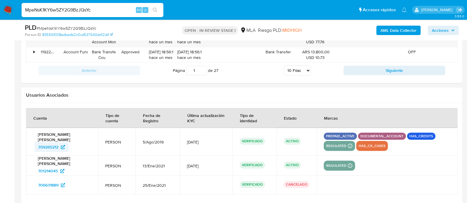
drag, startPoint x: 29, startPoint y: 145, endPoint x: 61, endPoint y: 146, distance: 32.2
click at [61, 146] on td "Melina Luciana Tiracchia 359265212" at bounding box center [62, 142] width 72 height 28
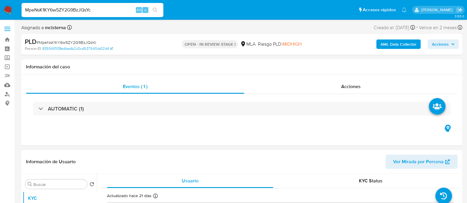
scroll to position [73, 0]
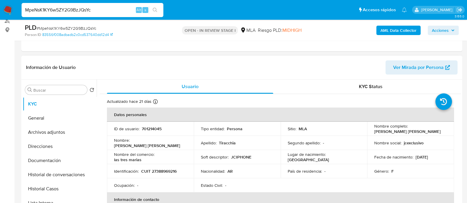
click at [165, 173] on p "CUIT 27388969216" at bounding box center [158, 171] width 35 height 5
copy p "27388969216"
click at [70, 128] on button "Archivos adjuntos" at bounding box center [57, 132] width 69 height 14
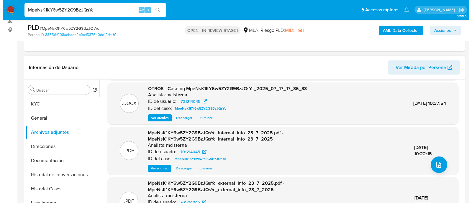
scroll to position [111, 0]
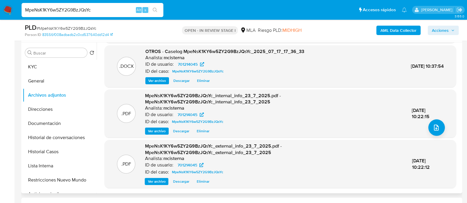
click at [161, 181] on span "Ver archivo" at bounding box center [157, 182] width 18 height 6
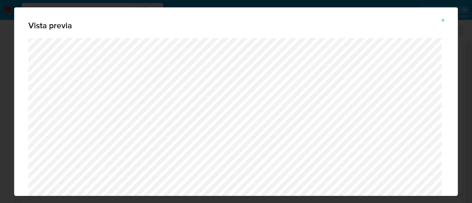
drag, startPoint x: 442, startPoint y: 21, endPoint x: 395, endPoint y: 45, distance: 53.5
click at [442, 21] on icon "Attachment preview" at bounding box center [443, 20] width 5 height 5
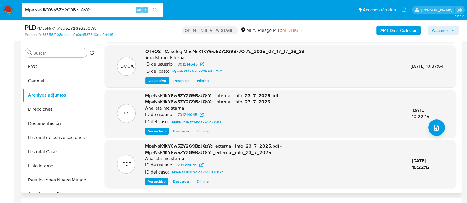
click at [199, 82] on span "Eliminar" at bounding box center [203, 81] width 13 height 6
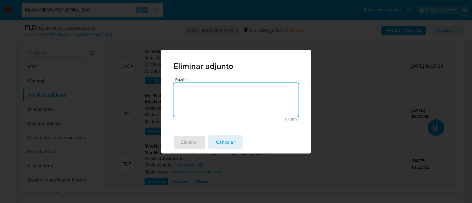
click at [221, 100] on textarea "Razón" at bounding box center [236, 100] width 125 height 34
type textarea "v2"
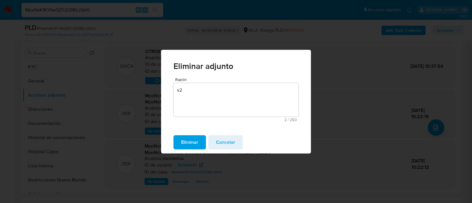
click at [196, 143] on span "Eliminar" at bounding box center [189, 142] width 17 height 13
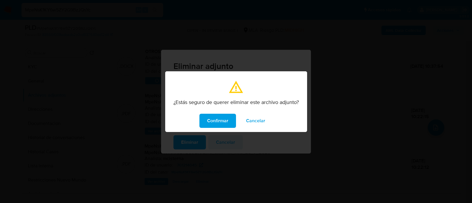
click at [218, 120] on span "Confirmar" at bounding box center [217, 121] width 21 height 13
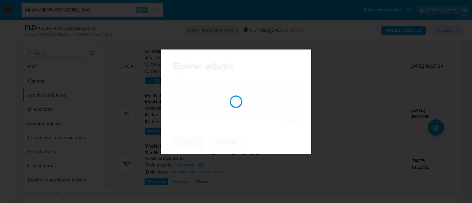
scroll to position [45, 0]
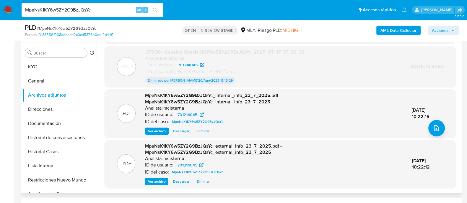
click at [202, 131] on span "Eliminar" at bounding box center [203, 131] width 13 height 6
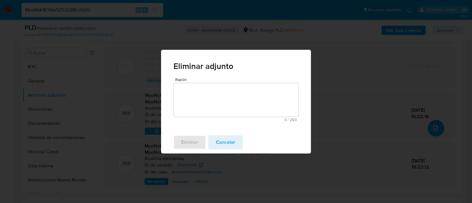
click at [205, 92] on textarea "Razón" at bounding box center [236, 100] width 125 height 34
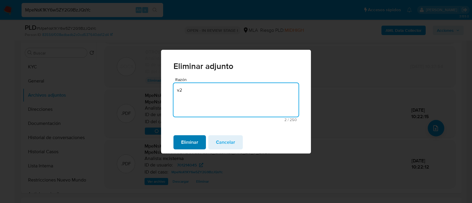
type textarea "v2"
click at [193, 140] on span "Eliminar" at bounding box center [189, 142] width 17 height 13
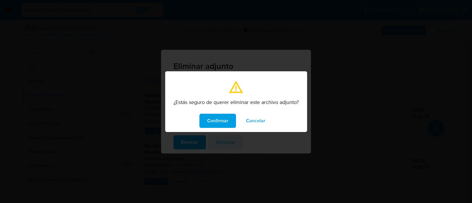
click at [221, 125] on span "Confirmar" at bounding box center [217, 121] width 21 height 13
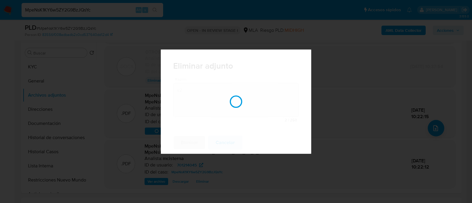
scroll to position [44, 0]
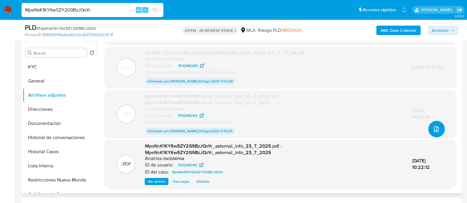
click at [428, 125] on button "upload-file" at bounding box center [436, 129] width 17 height 17
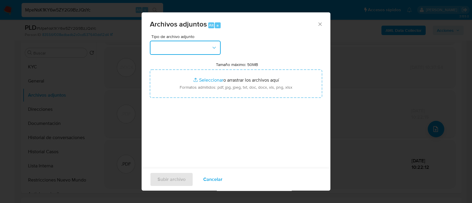
click at [202, 46] on button "button" at bounding box center [185, 48] width 71 height 14
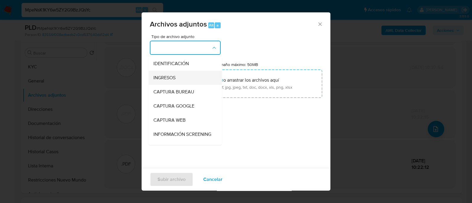
click at [189, 76] on div "INGRESOS" at bounding box center [183, 78] width 60 height 14
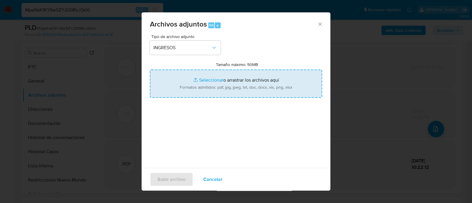
type input "C:\fakepath\Facturas.pdf"
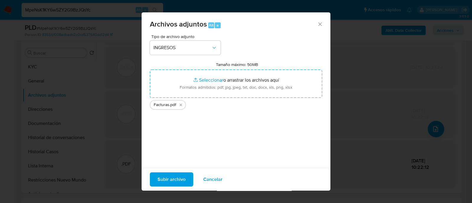
click at [169, 179] on span "Subir archivo" at bounding box center [172, 179] width 28 height 13
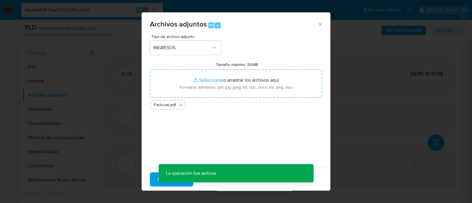
scroll to position [31, 0]
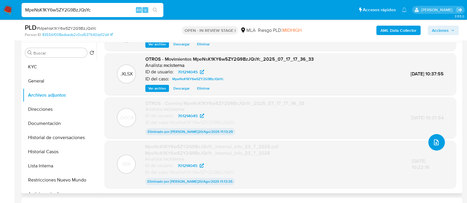
click at [434, 143] on icon "upload-file" at bounding box center [436, 143] width 5 height 6
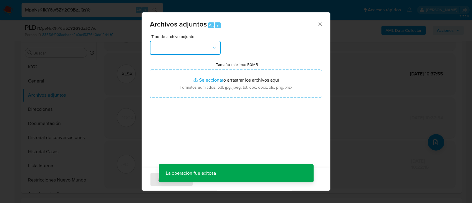
click at [171, 42] on button "button" at bounding box center [185, 48] width 71 height 14
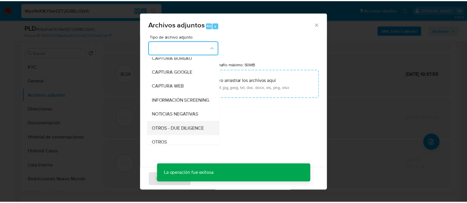
scroll to position [73, 0]
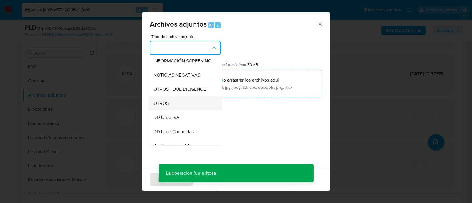
click at [188, 111] on div "OTROS" at bounding box center [183, 104] width 60 height 14
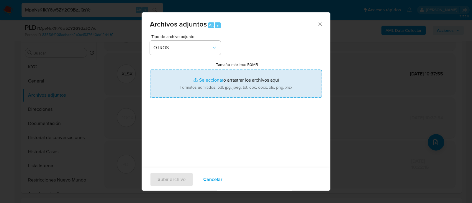
type input "C:\fakepath\ARCA.pdf"
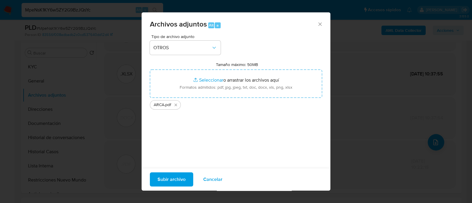
click at [161, 179] on span "Subir archivo" at bounding box center [172, 179] width 28 height 13
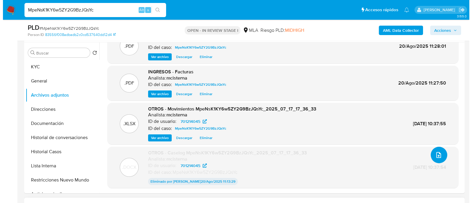
scroll to position [18, 0]
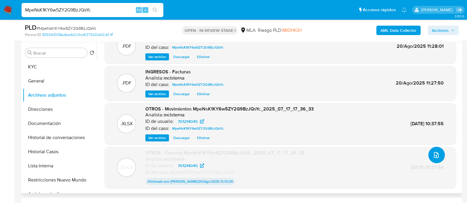
click at [434, 153] on icon "upload-file" at bounding box center [436, 155] width 5 height 6
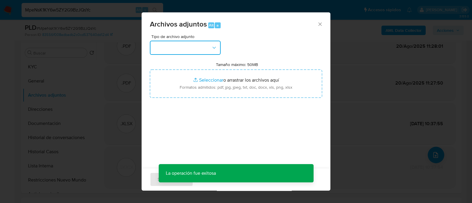
click at [177, 53] on button "button" at bounding box center [185, 48] width 71 height 14
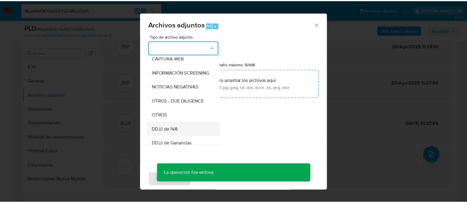
scroll to position [73, 0]
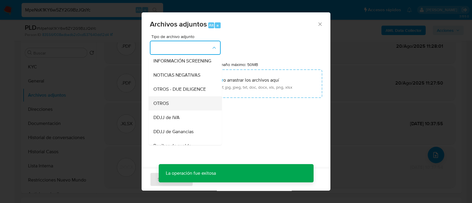
click at [177, 107] on div "OTROS" at bounding box center [183, 104] width 60 height 14
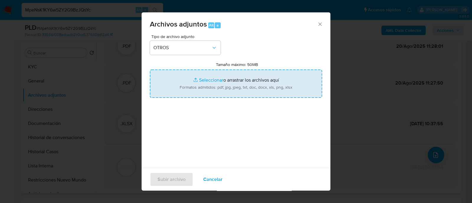
type input "C:\fakepath\Caselog MpeNsK1KY6w5ZY2G9BzJQsYc_2025_07_17_17_36_33.docx"
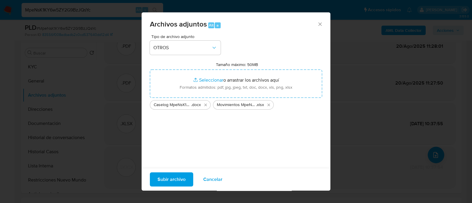
click at [168, 182] on span "Subir archivo" at bounding box center [172, 179] width 28 height 13
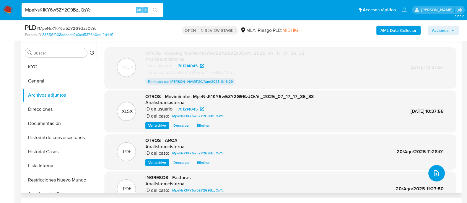
scroll to position [18, 0]
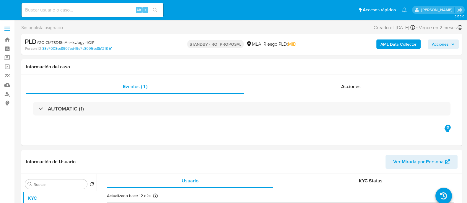
select select "10"
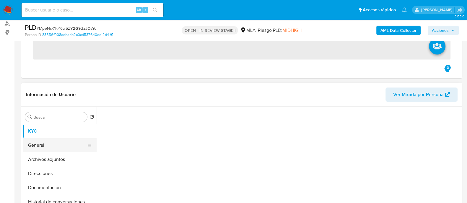
scroll to position [73, 0]
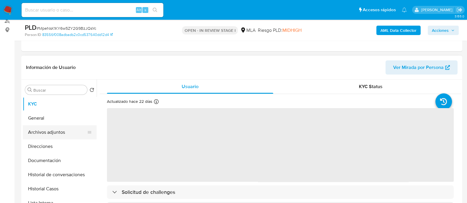
click at [69, 137] on button "Archivos adjuntos" at bounding box center [57, 132] width 69 height 14
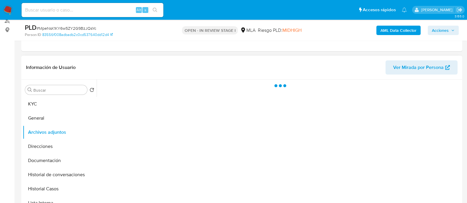
select select "10"
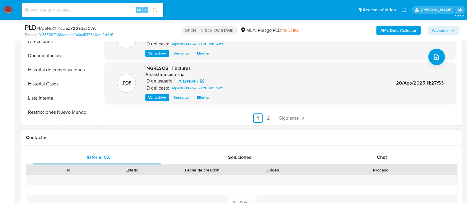
scroll to position [184, 0]
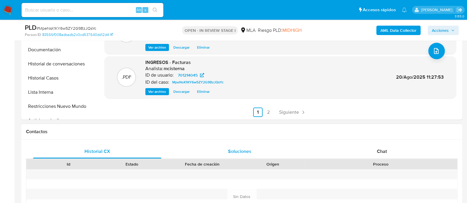
drag, startPoint x: 266, startPoint y: 111, endPoint x: 279, endPoint y: 148, distance: 39.6
click at [266, 111] on link "2" at bounding box center [268, 112] width 9 height 9
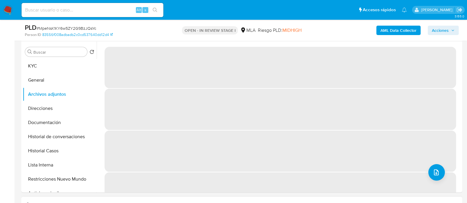
scroll to position [111, 0]
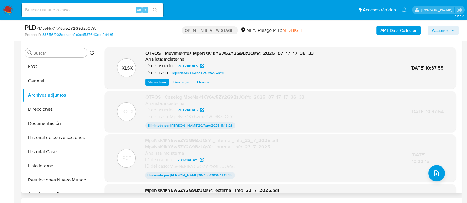
click at [208, 82] on span "Eliminar" at bounding box center [203, 82] width 13 height 6
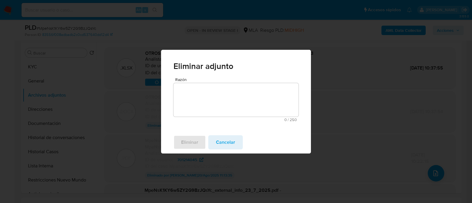
click at [219, 89] on textarea "Razón" at bounding box center [236, 100] width 125 height 34
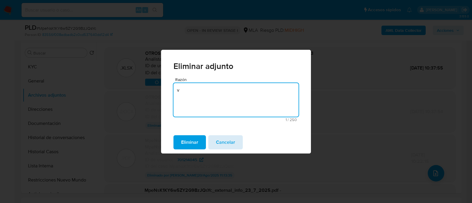
type textarea "v"
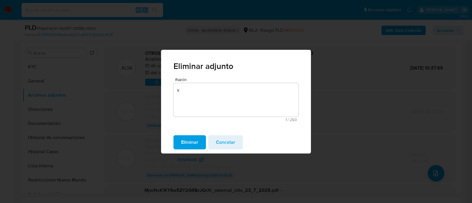
click at [230, 142] on span "Cancelar" at bounding box center [225, 142] width 19 height 13
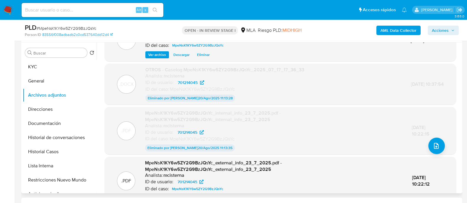
scroll to position [0, 0]
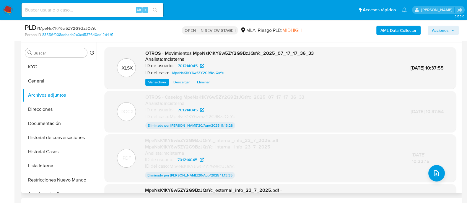
click at [201, 84] on span "Eliminar" at bounding box center [203, 82] width 13 height 6
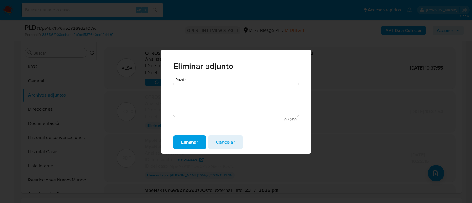
click at [206, 97] on textarea "Razón" at bounding box center [236, 100] width 125 height 34
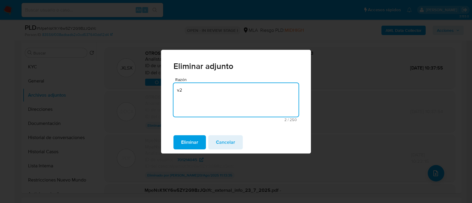
type textarea "v2"
click at [190, 131] on div "Eliminar Cancelar" at bounding box center [236, 142] width 150 height 22
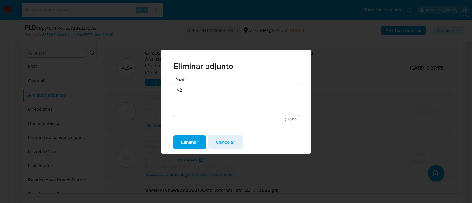
click at [190, 138] on span "Eliminar" at bounding box center [189, 142] width 17 height 13
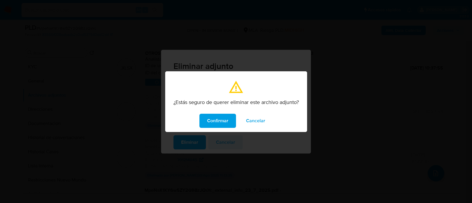
click at [226, 122] on span "Confirmar" at bounding box center [217, 121] width 21 height 13
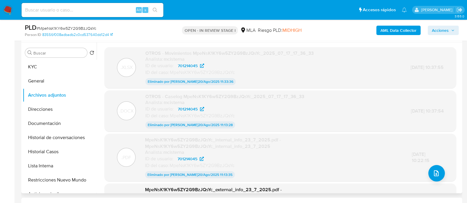
scroll to position [60, 0]
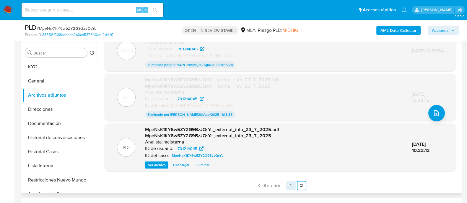
click at [287, 188] on link "1" at bounding box center [290, 185] width 9 height 9
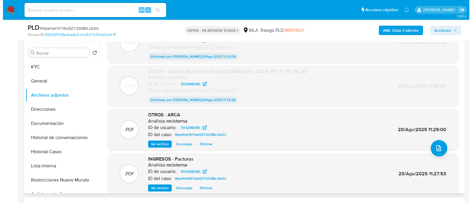
scroll to position [37, 0]
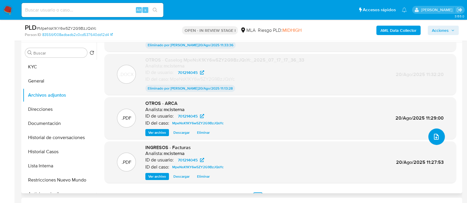
click at [433, 134] on icon "upload-file" at bounding box center [435, 136] width 7 height 7
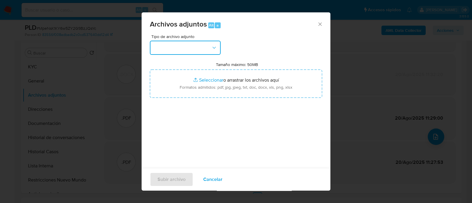
click at [209, 42] on button "button" at bounding box center [185, 48] width 71 height 14
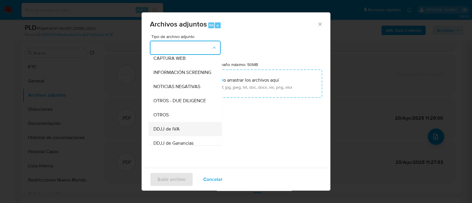
scroll to position [73, 0]
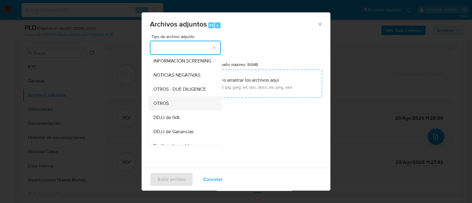
click at [178, 108] on div "OTROS" at bounding box center [183, 104] width 60 height 14
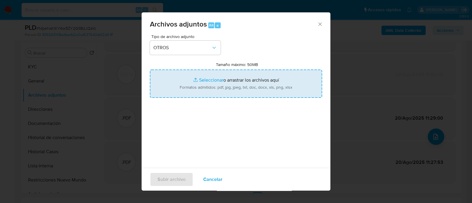
type input "C:\fakepath\Movimientos MpeNsK1KY6w5ZY2G9BzJQsYc_2025_07_17_17_36_33 (V2).xlsx"
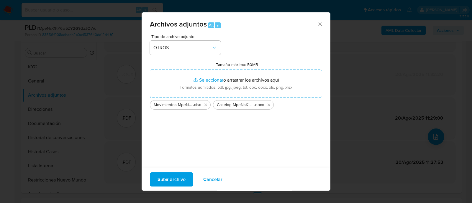
click at [173, 176] on span "Subir archivo" at bounding box center [172, 179] width 28 height 13
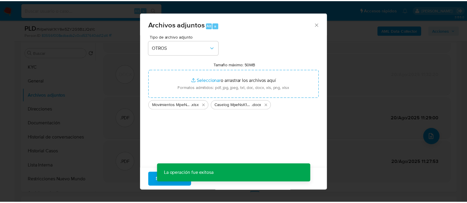
scroll to position [34, 0]
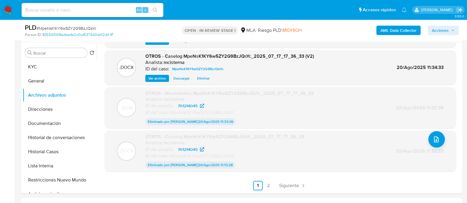
click at [436, 29] on span "Acciones" at bounding box center [439, 30] width 17 height 9
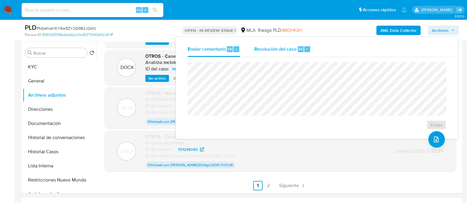
click at [295, 49] on span "Resolución del caso" at bounding box center [275, 48] width 42 height 7
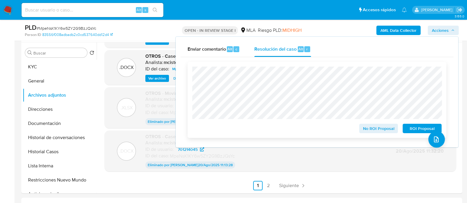
click at [421, 131] on span "ROI Proposal" at bounding box center [421, 129] width 31 height 8
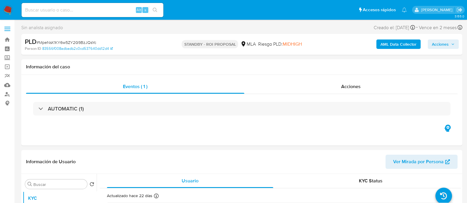
select select "10"
click at [112, 10] on input at bounding box center [93, 10] width 142 height 8
paste input "rd4ficgz5EeaOQdnaEhnkN6g"
type input "rd4ficgz5EeaOQdnaEhnkN6g"
click at [156, 10] on icon "search-icon" at bounding box center [155, 10] width 5 height 5
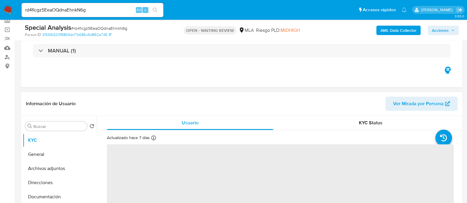
scroll to position [111, 0]
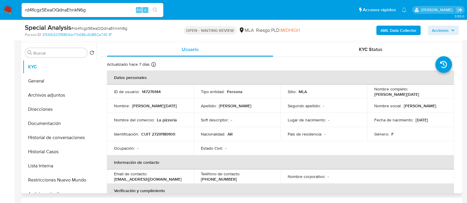
select select "10"
click at [146, 93] on p "147276144" at bounding box center [151, 91] width 19 height 5
copy p "147276144"
click at [10, 8] on img at bounding box center [8, 10] width 10 height 10
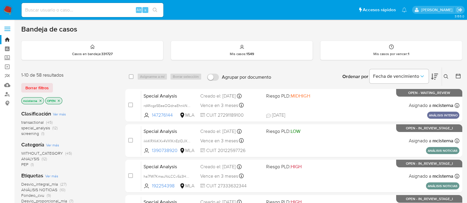
click at [450, 75] on button at bounding box center [446, 76] width 10 height 7
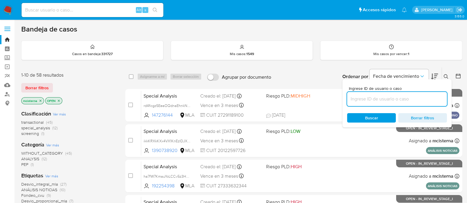
click at [397, 101] on input at bounding box center [397, 99] width 100 height 8
type input "147276144"
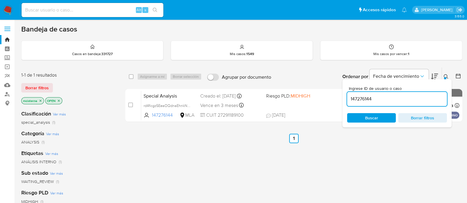
click at [127, 73] on div "select-all-cases-checkbox Asignarme a mí Borrar selección Agrupar por documento…" at bounding box center [293, 77] width 337 height 18
click at [130, 76] on input "checkbox" at bounding box center [131, 76] width 5 height 5
checkbox input "true"
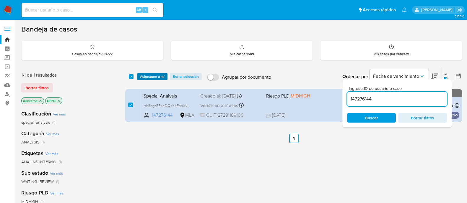
click at [155, 76] on span "Asignarme a mí" at bounding box center [152, 77] width 24 height 6
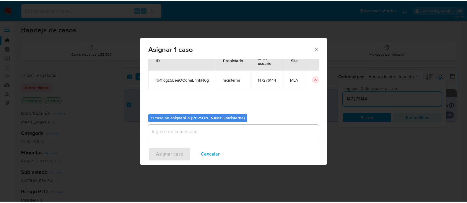
scroll to position [30, 0]
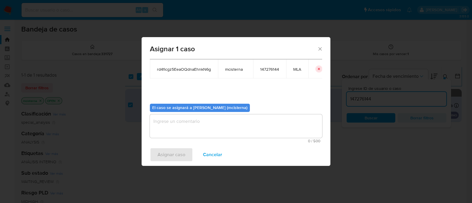
click at [231, 127] on textarea "assign-modal" at bounding box center [236, 127] width 172 height 24
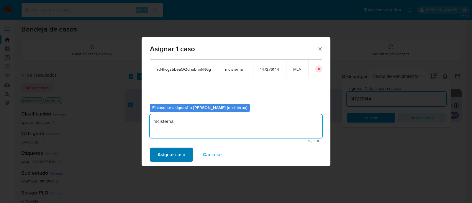
type textarea "mcisterna"
click at [173, 152] on span "Asignar caso" at bounding box center [172, 154] width 28 height 13
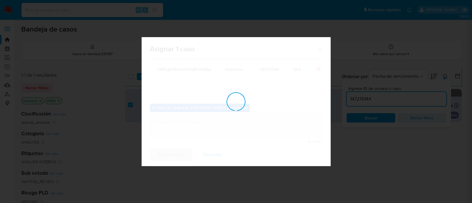
checkbox input "false"
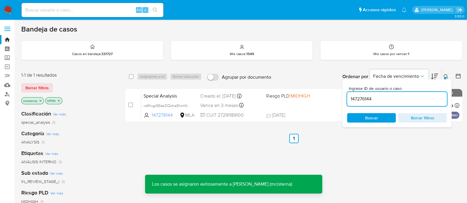
click at [115, 15] on div "Alt s" at bounding box center [93, 10] width 142 height 14
click at [120, 12] on input at bounding box center [93, 10] width 142 height 8
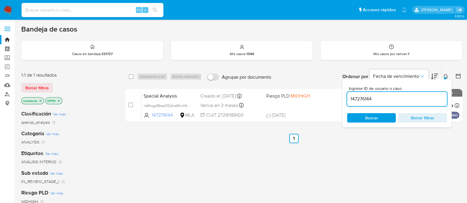
click at [357, 100] on input "147276144" at bounding box center [397, 99] width 100 height 8
paste input "403515841"
type input "403515841"
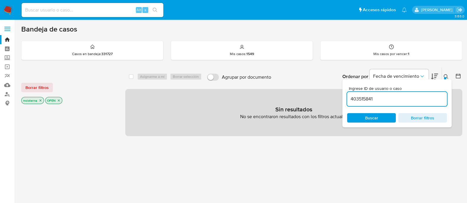
click at [112, 10] on input at bounding box center [93, 10] width 142 height 8
paste input "rd4ficgz5EeaOQdnaEhnkN6g"
type input "rd4ficgz5EeaOQdnaEhnkN6g"
click at [155, 8] on icon "search-icon" at bounding box center [155, 10] width 5 height 5
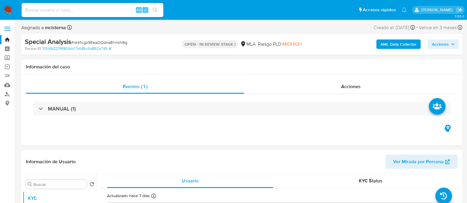
select select "10"
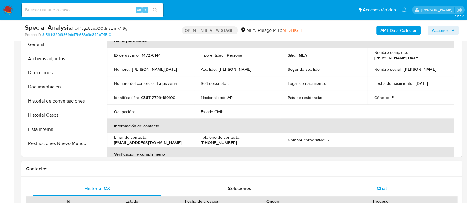
click at [375, 190] on div "Chat" at bounding box center [382, 189] width 128 height 14
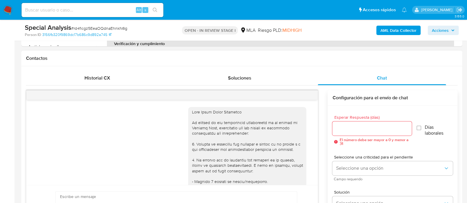
scroll to position [260, 0]
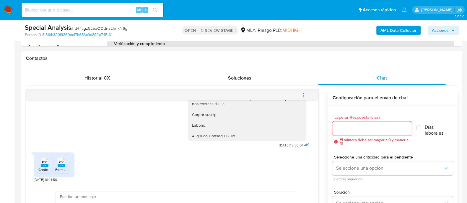
drag, startPoint x: 68, startPoint y: 161, endPoint x: 51, endPoint y: 162, distance: 16.5
click at [67, 161] on li "PDF PDF Formulario de Impresión de Constancia de Monotributo nimia rodri.pdf" at bounding box center [61, 164] width 15 height 18
click at [50, 161] on div "PDF PDF" at bounding box center [44, 162] width 12 height 12
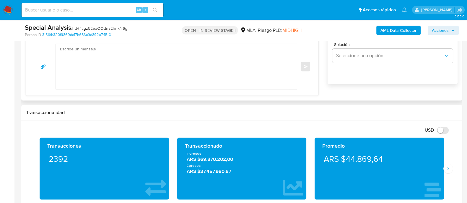
click at [175, 77] on textarea at bounding box center [174, 66] width 229 height 45
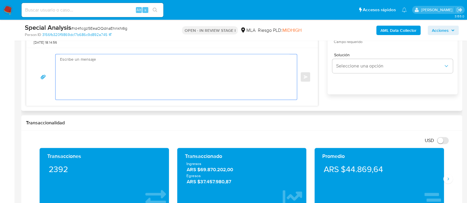
scroll to position [369, 0]
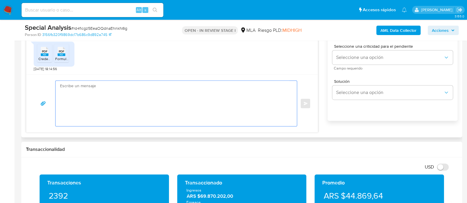
paste textarea "Hola, Muchas gracias por la respuesta. Analizamos tu caso y notamos que la info…"
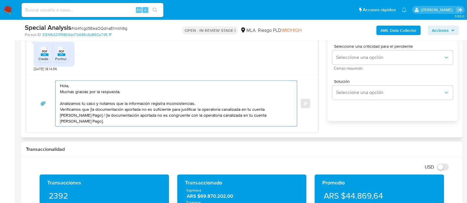
click at [165, 84] on textarea "Hola, Muchas gracias por la respuesta. Analizamos tu caso y notamos que la info…" at bounding box center [174, 103] width 229 height 45
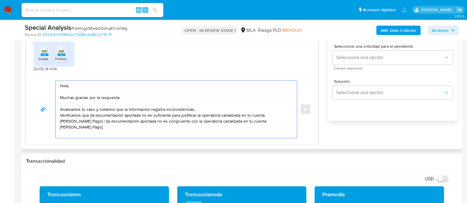
click at [158, 96] on textarea "Hola, Muchas gracias por la respuesta. Analizamos tu caso y notamos que la info…" at bounding box center [174, 109] width 229 height 57
drag, startPoint x: 195, startPoint y: 109, endPoint x: 179, endPoint y: 98, distance: 20.1
click at [179, 98] on textarea "Hola, Muchas gracias por la respuesta. Analizamos tu caso y notamos que la info…" at bounding box center [174, 109] width 229 height 57
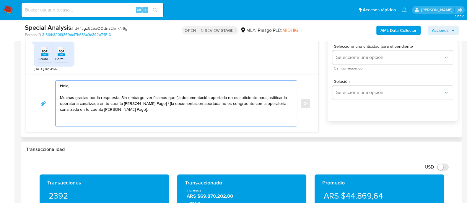
click at [176, 98] on textarea "Hola, Muchas gracias por la respuesta. Sin embargo, verificamos que [la documen…" at bounding box center [174, 103] width 229 height 45
drag, startPoint x: 179, startPoint y: 109, endPoint x: 155, endPoint y: 102, distance: 24.8
click at [155, 102] on textarea "Hola, Muchas gracias por la respuesta. Sin embargo, verificamos que la document…" at bounding box center [174, 103] width 229 height 45
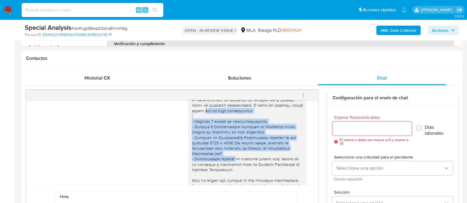
scroll to position [76, 0]
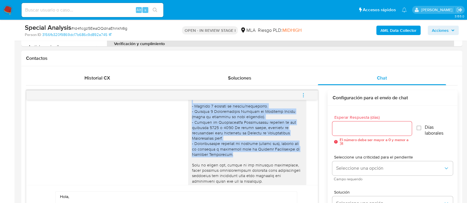
drag, startPoint x: 213, startPoint y: 132, endPoint x: 231, endPoint y: 153, distance: 27.0
click at [231, 153] on div at bounding box center [247, 176] width 111 height 284
copy div "uno de estos comprobantes: - Últimos 3 recibos de sueldo/jubilación. - Últimas …"
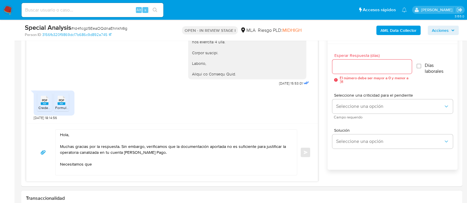
scroll to position [332, 0]
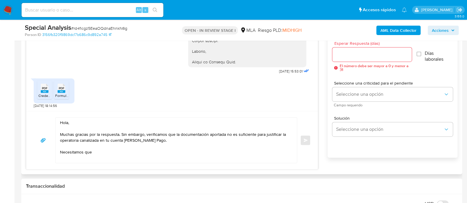
click at [165, 153] on textarea "Hola, Muchas gracias por la respuesta. Sin embargo, verificamos que la document…" at bounding box center [174, 140] width 229 height 45
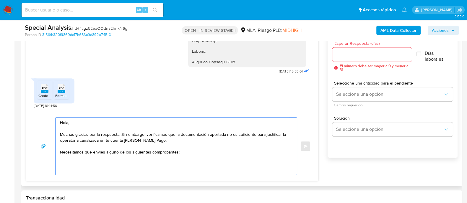
paste textarea "uno de estos comprobantes: - Últimos 3 recibos de sueldo/jubilación. - Últimas …"
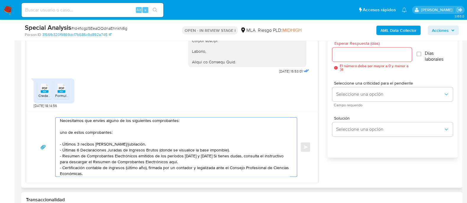
drag, startPoint x: 152, startPoint y: 127, endPoint x: 140, endPoint y: 130, distance: 12.6
click at [140, 130] on textarea "Hola, Muchas gracias por la respuesta. Sin embargo, verificamos que la document…" at bounding box center [174, 147] width 229 height 59
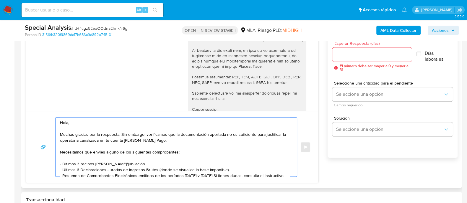
scroll to position [28, 0]
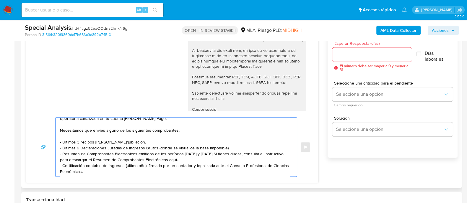
click at [100, 176] on div "Hola, Muchas gracias por la respuesta. Sin embargo, verificamos que la document…" at bounding box center [171, 147] width 291 height 72
click at [103, 171] on textarea "Hola, Muchas gracias por la respuesta. Sin embargo, verificamos que la document…" at bounding box center [174, 147] width 229 height 59
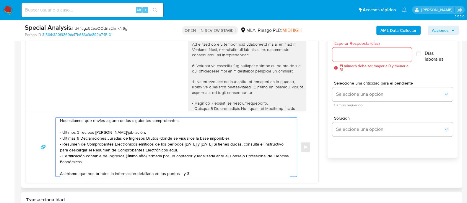
scroll to position [2, 0]
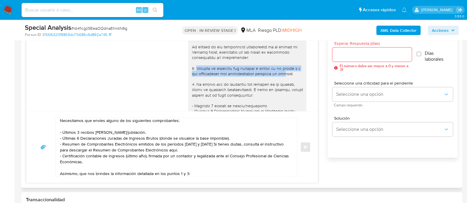
drag, startPoint x: 189, startPoint y: 67, endPoint x: 280, endPoint y: 74, distance: 91.5
click at [280, 74] on div at bounding box center [247, 176] width 111 height 284
click at [279, 72] on div at bounding box center [247, 176] width 111 height 284
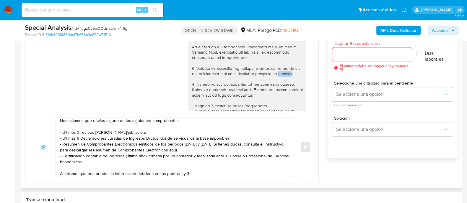
click at [279, 72] on div at bounding box center [247, 176] width 111 height 284
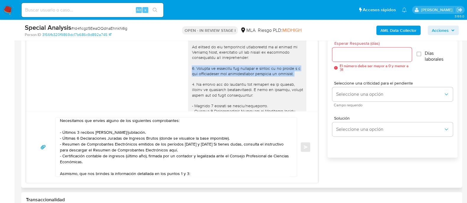
click at [279, 72] on div at bounding box center [247, 176] width 111 height 284
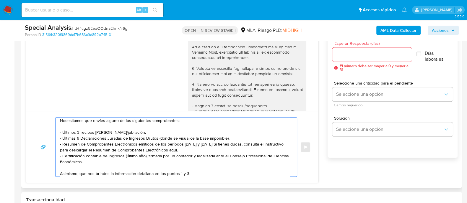
click at [205, 172] on textarea "Hola, Muchas gracias por la respuesta. Sin embargo, verificamos que la document…" at bounding box center [174, 147] width 229 height 59
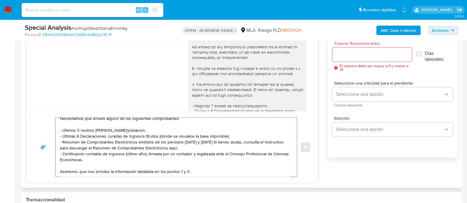
paste textarea "1. Detalla la actividad que realizas a través de tu cuenta y a qué corresponden…"
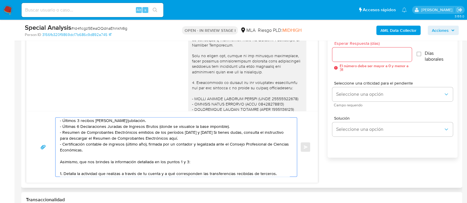
scroll to position [149, 0]
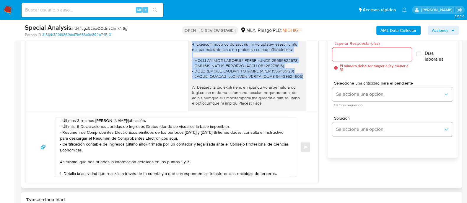
drag, startPoint x: 186, startPoint y: 45, endPoint x: 299, endPoint y: 78, distance: 117.8
click at [299, 78] on div at bounding box center [247, 28] width 118 height 289
copy div "3. Proporciona el vínculo con las siguientes contrapartes con las que operaste …"
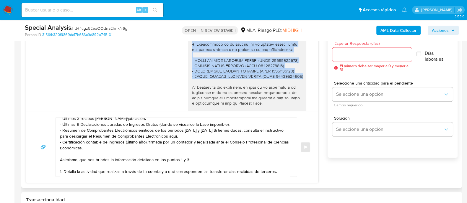
scroll to position [51, 0]
click at [277, 165] on textarea "Hola, Muchas gracias por la respuesta. Sin embargo, verificamos que la document…" at bounding box center [174, 147] width 229 height 59
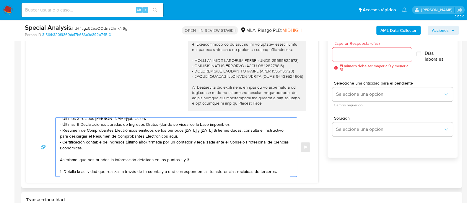
click at [277, 165] on textarea "Hola, Muchas gracias por la respuesta. Sin embargo, verificamos que la document…" at bounding box center [174, 147] width 229 height 59
paste textarea "3. Proporciona el vínculo con las siguientes contrapartes con las que operaste …"
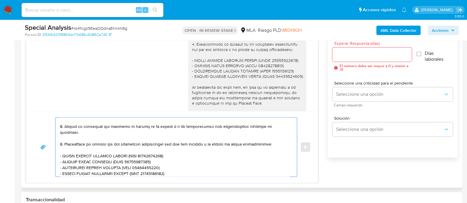
scroll to position [97, 0]
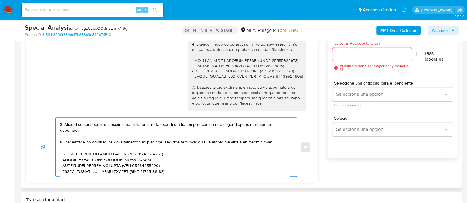
paste textarea "Es importante que sepas que, en caso de no responder a lo solicitado o si lo pr…"
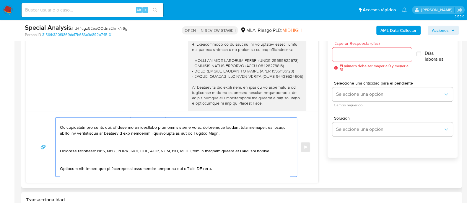
scroll to position [133, 0]
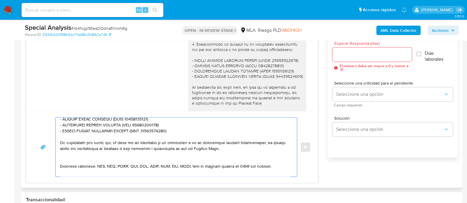
click at [140, 154] on textarea at bounding box center [174, 147] width 229 height 59
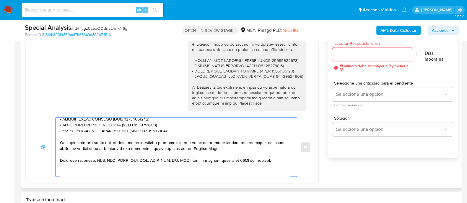
click at [119, 163] on textarea at bounding box center [174, 147] width 229 height 59
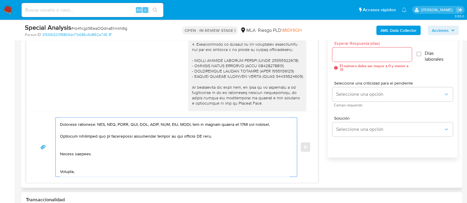
click at [103, 141] on textarea at bounding box center [174, 147] width 229 height 59
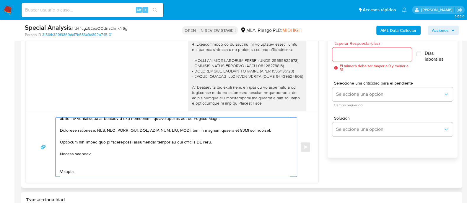
click at [84, 154] on textarea at bounding box center [174, 147] width 229 height 59
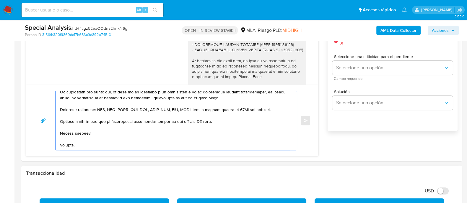
scroll to position [369, 0]
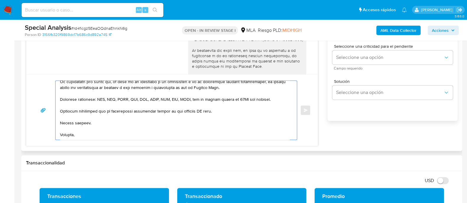
click at [73, 133] on textarea at bounding box center [174, 110] width 229 height 59
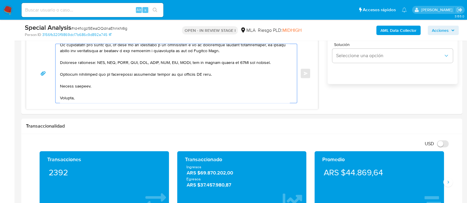
scroll to position [161, 0]
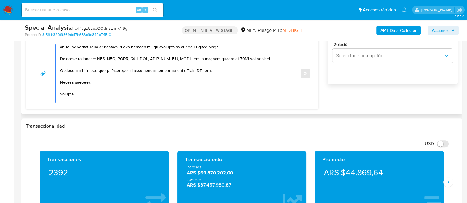
click at [202, 65] on textarea at bounding box center [174, 73] width 229 height 59
drag, startPoint x: 217, startPoint y: 66, endPoint x: 156, endPoint y: 64, distance: 61.4
click at [156, 64] on textarea at bounding box center [174, 73] width 229 height 59
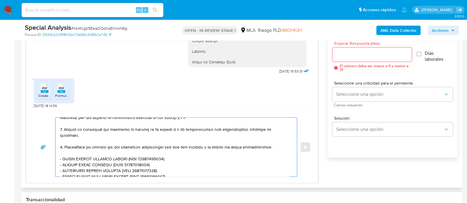
scroll to position [223, 0]
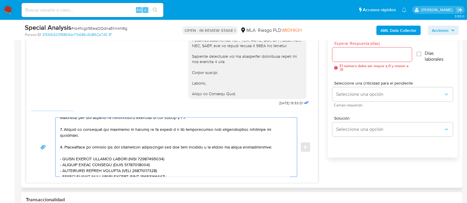
type textarea "Hola, Muchas gracias por la respuesta. Sin embargo, verificamos que la document…"
click at [353, 53] on input "Esperar Respuesta (días)" at bounding box center [371, 55] width 79 height 8
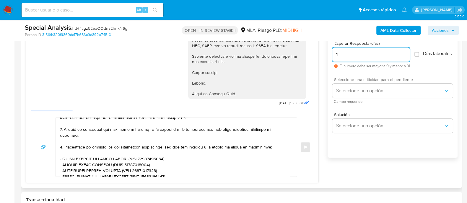
type input "1"
click at [351, 86] on div "Seleccione una criticidad para el pendiente Seleccione una opción Campo requeri…" at bounding box center [392, 91] width 120 height 26
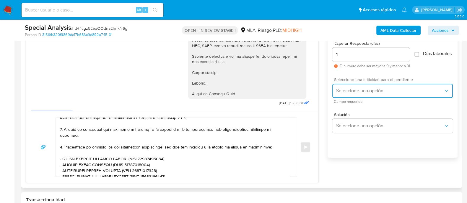
click at [347, 92] on span "Seleccione una opción" at bounding box center [389, 91] width 107 height 6
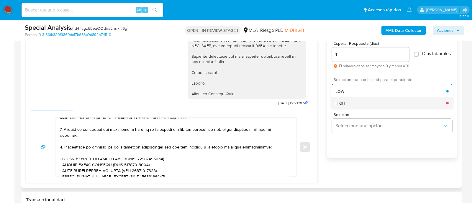
click at [344, 103] on span "HIGH" at bounding box center [341, 102] width 10 height 5
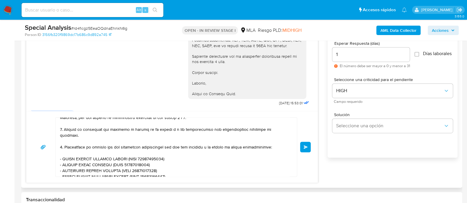
click at [310, 148] on button "Enviar" at bounding box center [305, 147] width 11 height 11
click at [310, 149] on div "Enviar" at bounding box center [171, 147] width 291 height 72
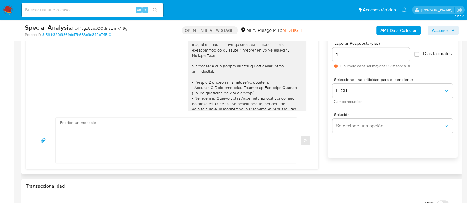
scroll to position [319, 0]
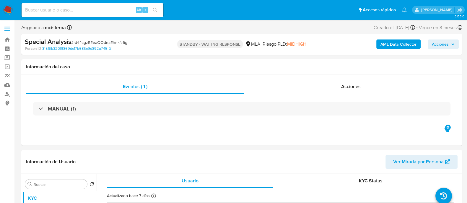
select select "10"
